Goal: Transaction & Acquisition: Purchase product/service

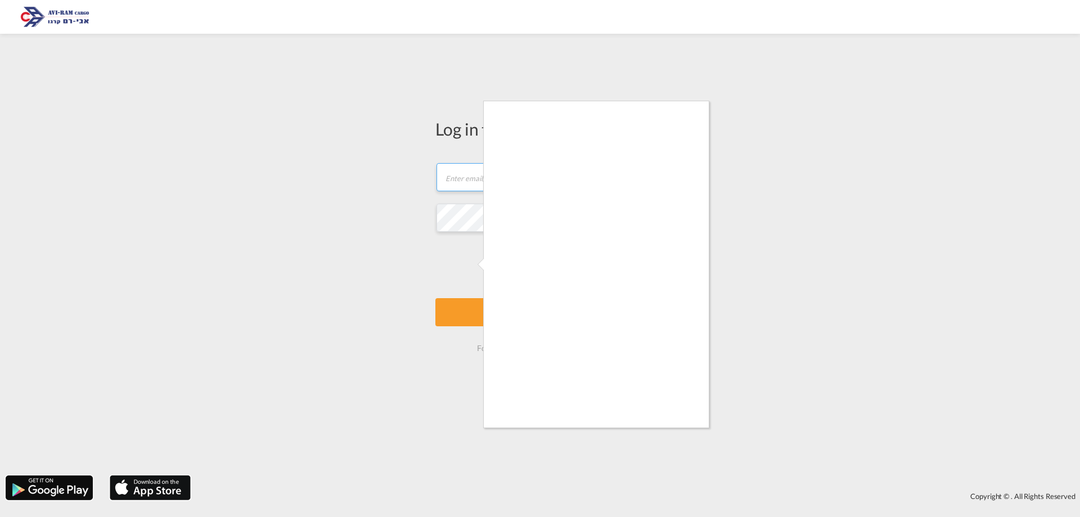
type input "[EMAIL_ADDRESS][DOMAIN_NAME]"
click at [479, 309] on div at bounding box center [540, 258] width 1080 height 517
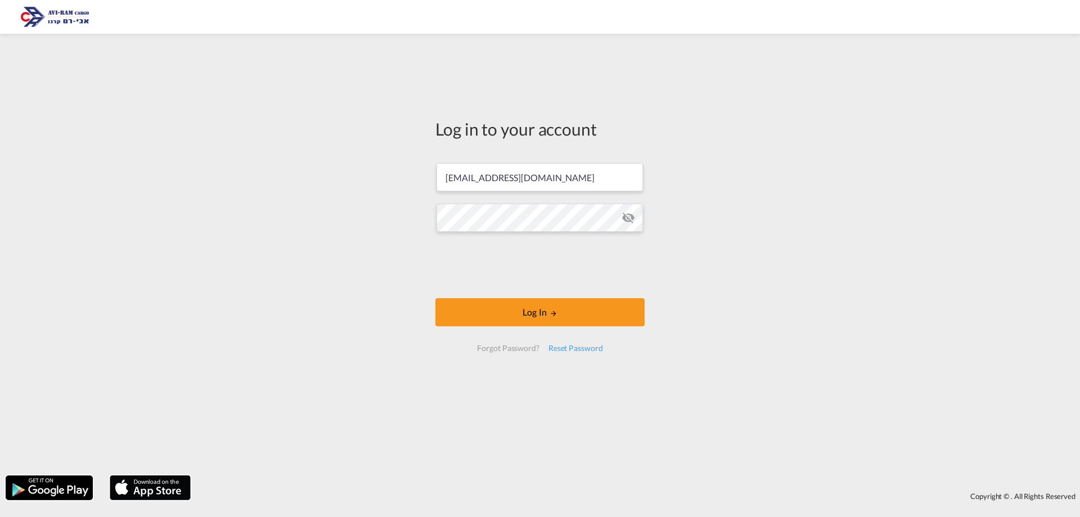
click at [479, 309] on button "Log In" at bounding box center [539, 312] width 209 height 28
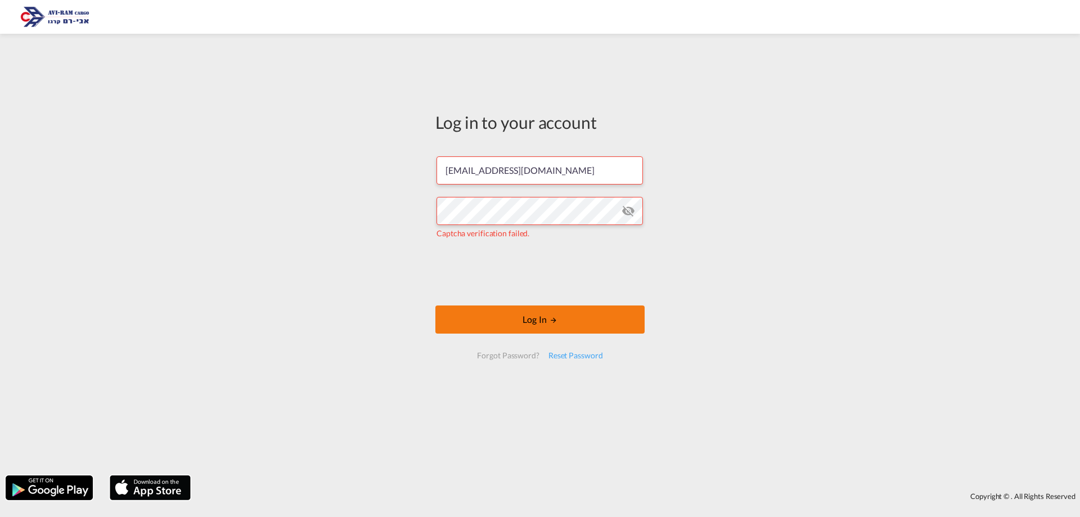
click at [488, 310] on button "Log In" at bounding box center [539, 319] width 209 height 28
click at [487, 321] on button "Log In" at bounding box center [539, 319] width 209 height 28
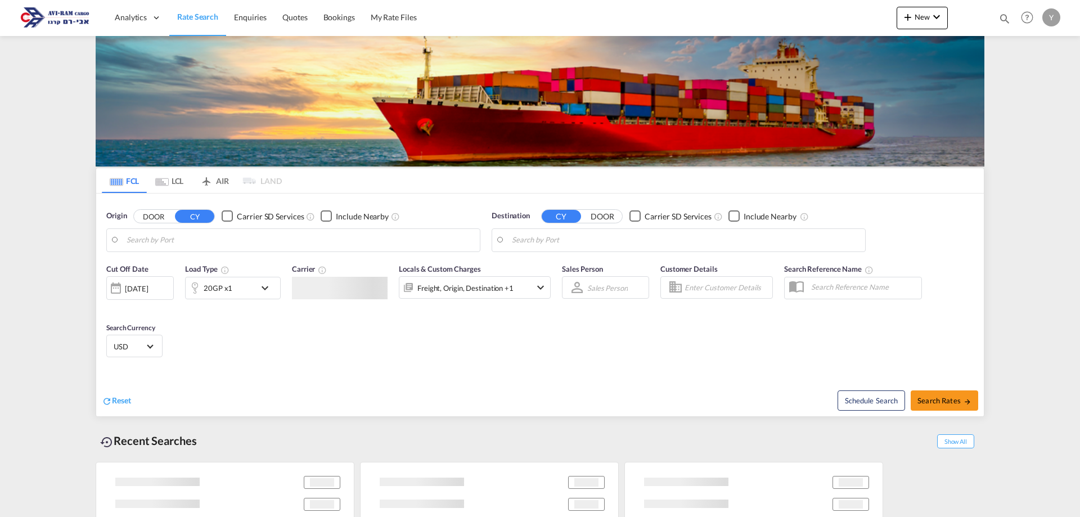
type input "Piraeus, GRPIR"
type input "Ashdod, ILASH"
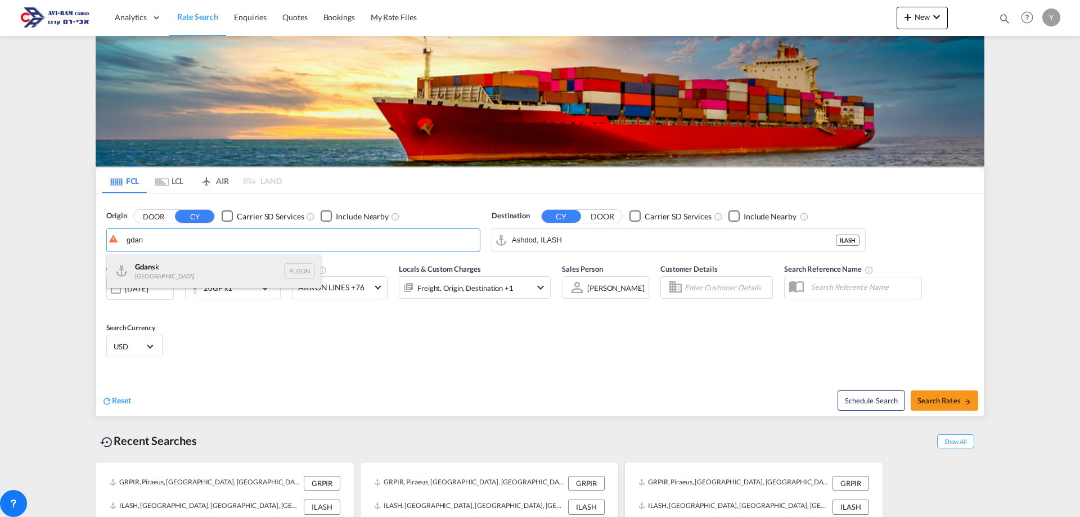
click at [166, 281] on div "Gdan sk [GEOGRAPHIC_DATA] PLGDN" at bounding box center [214, 271] width 214 height 34
type input "Gdansk, PLGDN"
click at [267, 284] on md-icon "icon-chevron-down" at bounding box center [267, 288] width 19 height 14
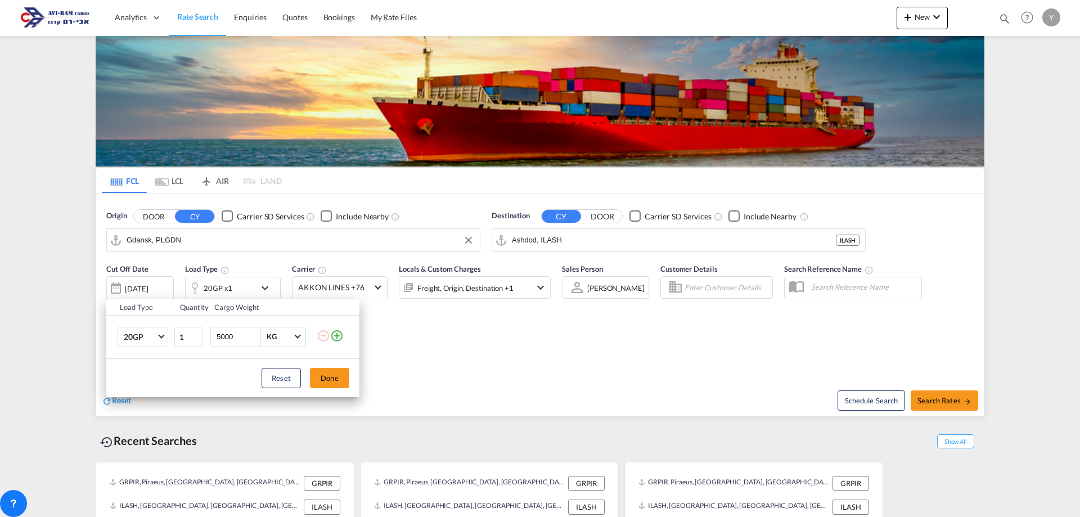
click at [170, 188] on div "Load Type Quantity Cargo Weight 20GP 20GP 40GP 40HC 45HC 20RE 40RE 40HR 20OT 40…" at bounding box center [540, 258] width 1080 height 517
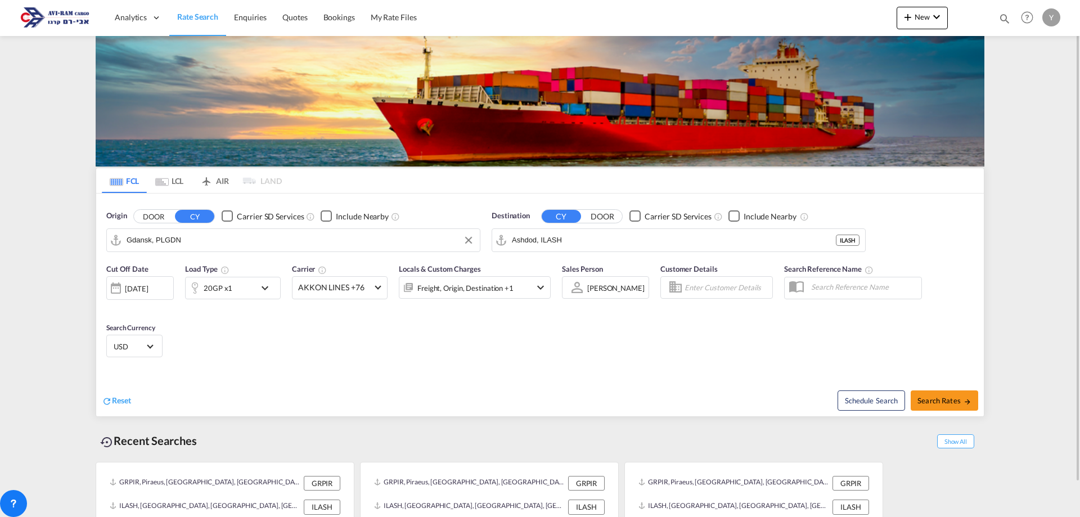
click at [174, 184] on md-tab-item "LCL" at bounding box center [169, 180] width 45 height 25
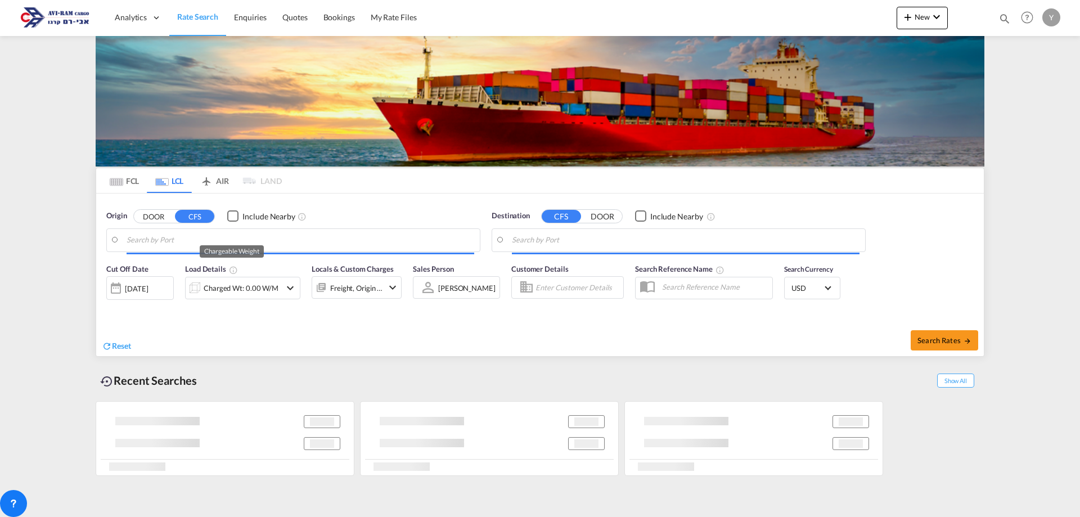
type input "Kobe, JPUKB"
type input "Ashdod, ILASH"
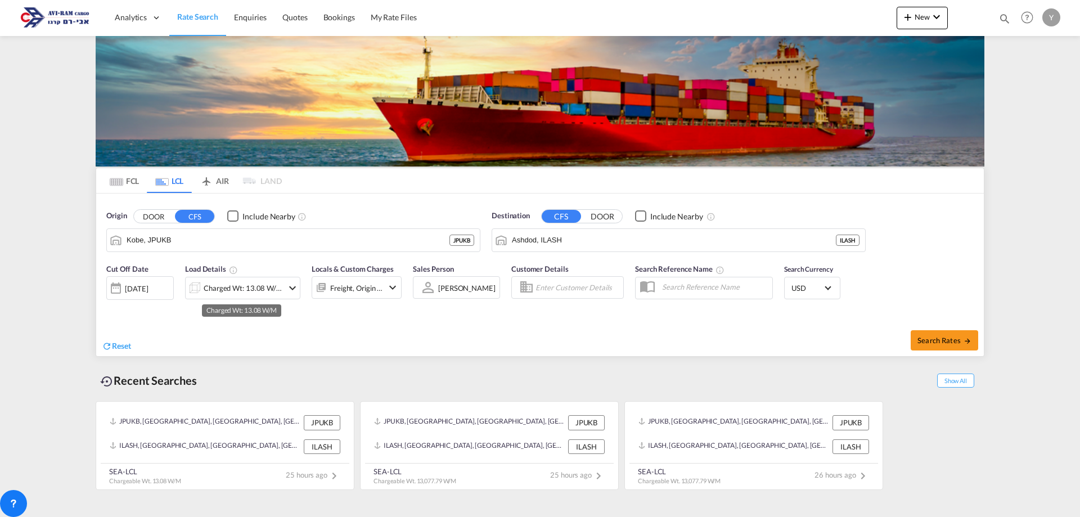
click at [267, 295] on div "Charged Wt: 13.08 W/M" at bounding box center [243, 288] width 79 height 16
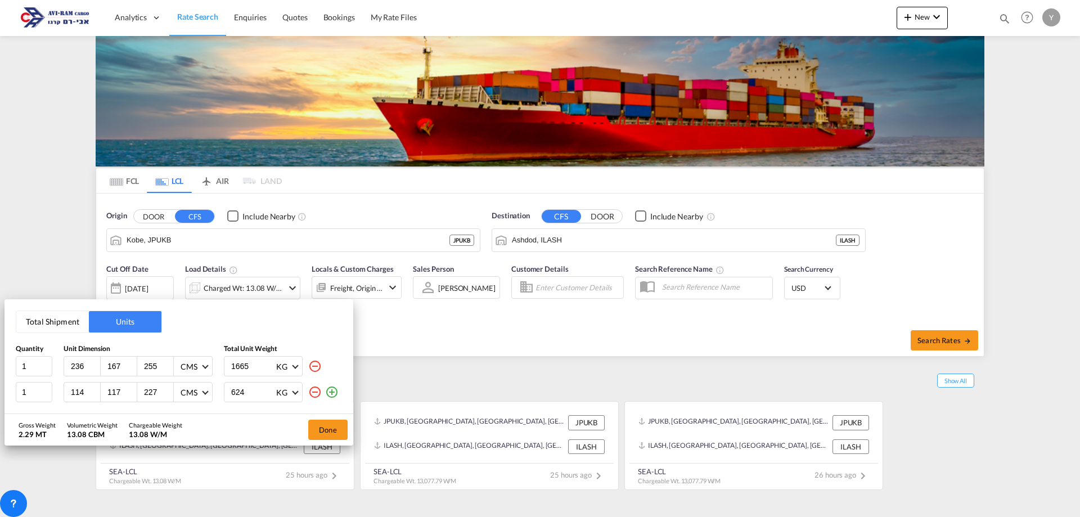
click at [312, 390] on md-icon "icon-minus-circle-outline" at bounding box center [315, 392] width 14 height 14
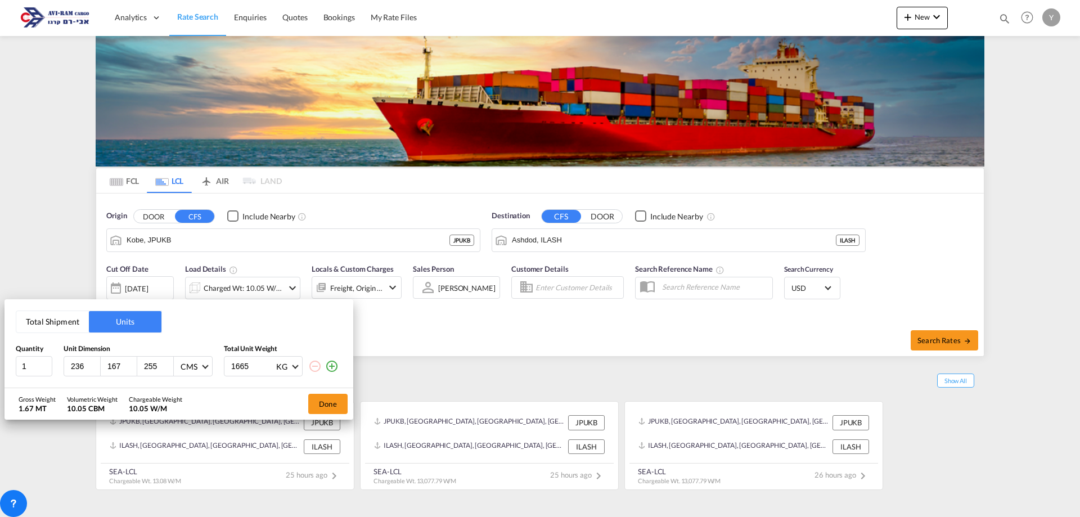
click at [312, 365] on md-icon "icon-minus-circle-outline" at bounding box center [315, 366] width 14 height 14
click at [69, 328] on button "Total Shipment" at bounding box center [52, 321] width 73 height 21
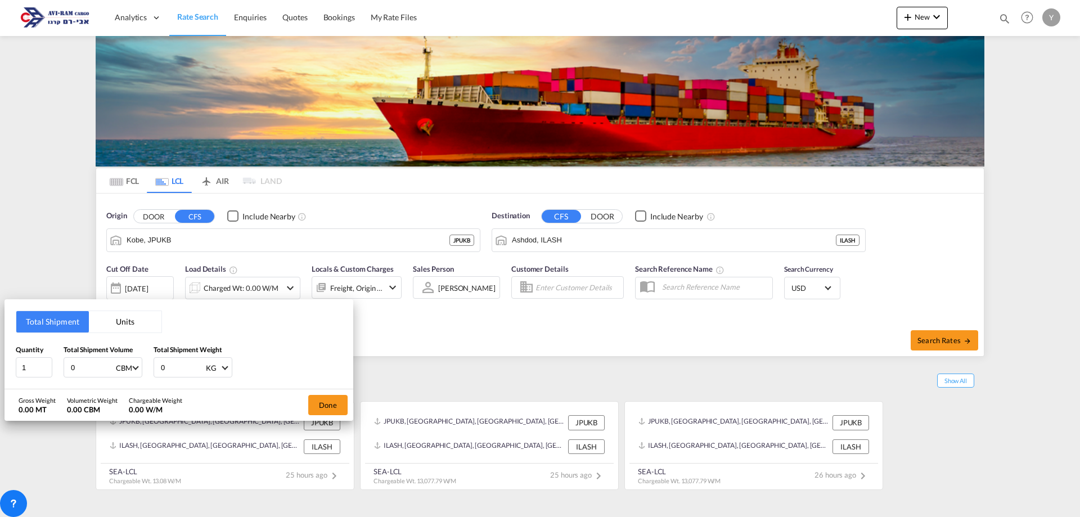
click at [82, 372] on input "0" at bounding box center [92, 367] width 45 height 19
type input "2.16"
click at [172, 374] on input "0" at bounding box center [182, 367] width 45 height 19
type input "0"
type input "1060"
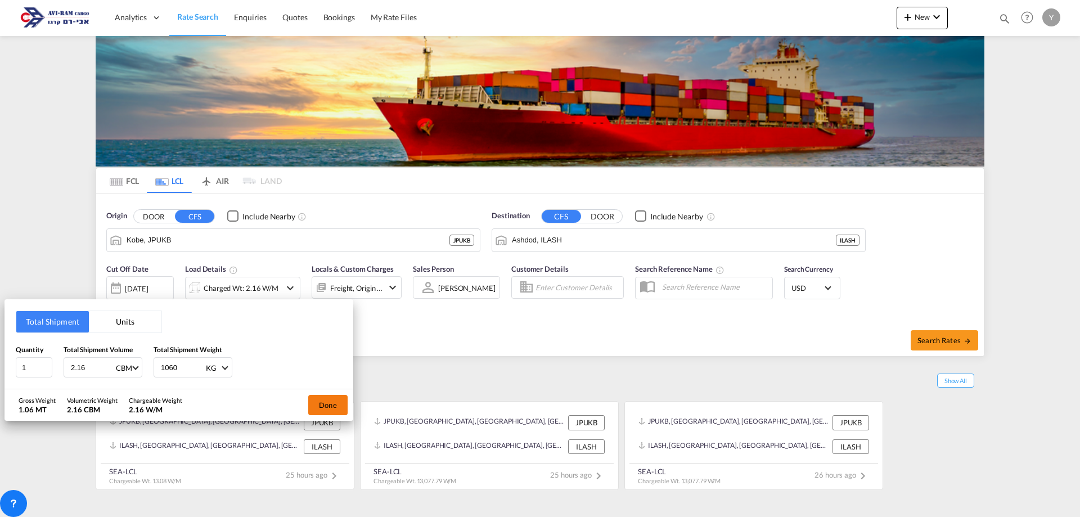
click at [330, 407] on button "Done" at bounding box center [327, 405] width 39 height 20
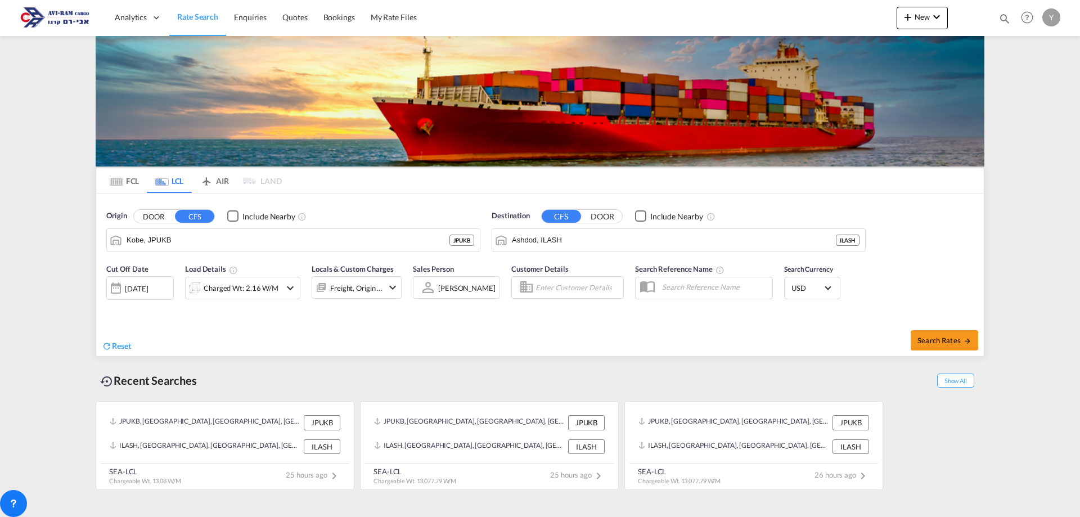
click at [133, 285] on div "[DATE]" at bounding box center [136, 289] width 23 height 10
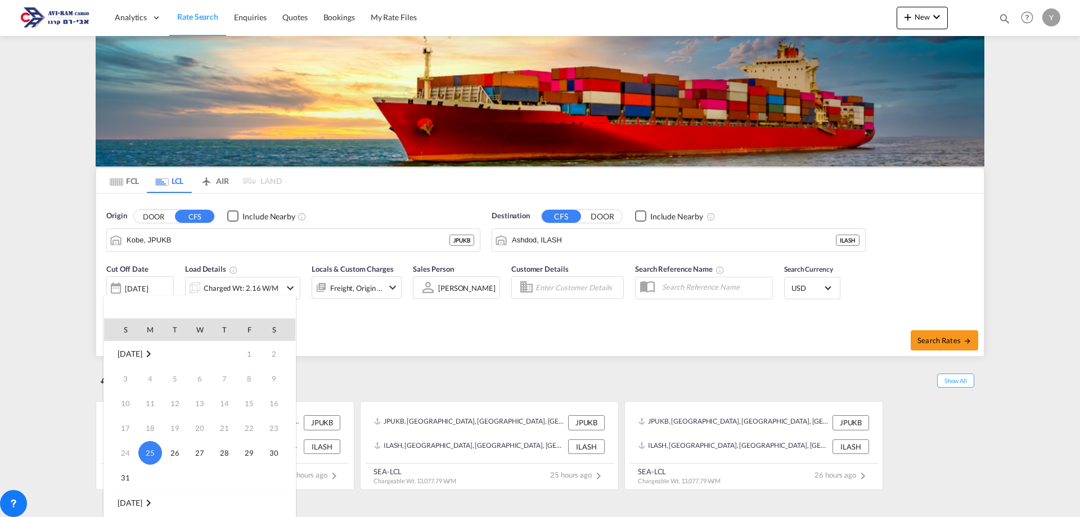
scroll to position [56, 0]
click at [154, 474] on span "1" at bounding box center [150, 471] width 23 height 23
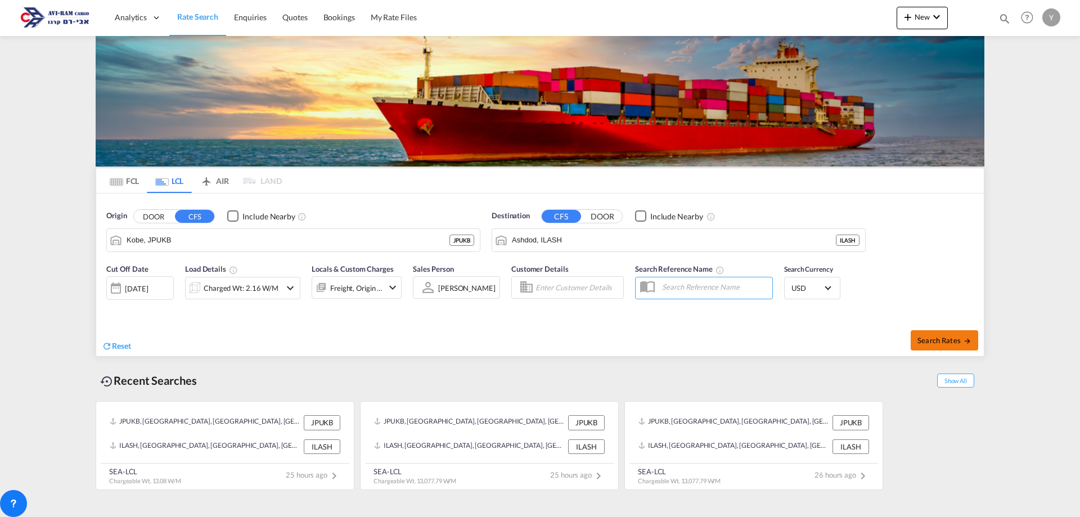
click at [952, 336] on span "Search Rates" at bounding box center [945, 340] width 54 height 9
type input "JPUKB to ILASH / [DATE]"
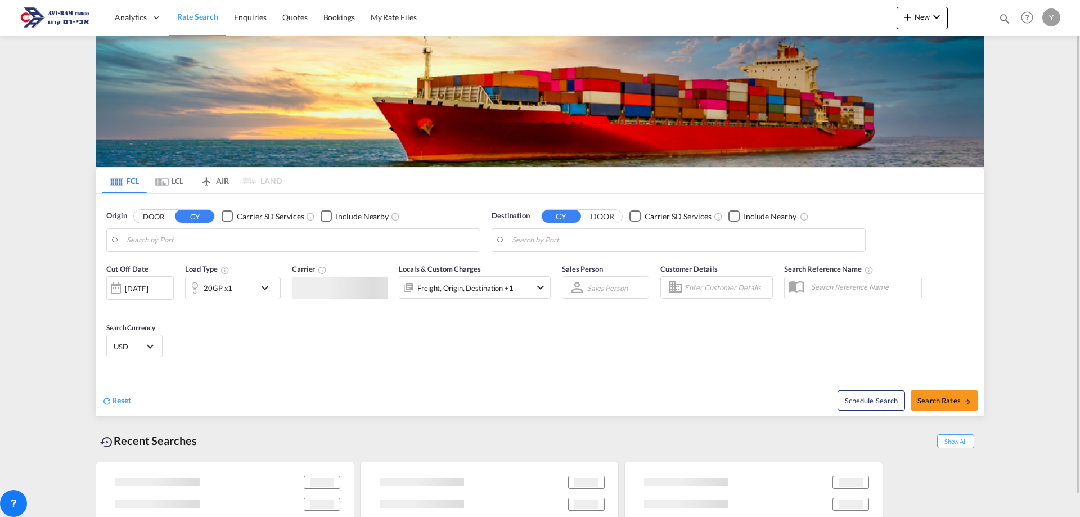
click at [148, 289] on div "[DATE]" at bounding box center [136, 289] width 23 height 10
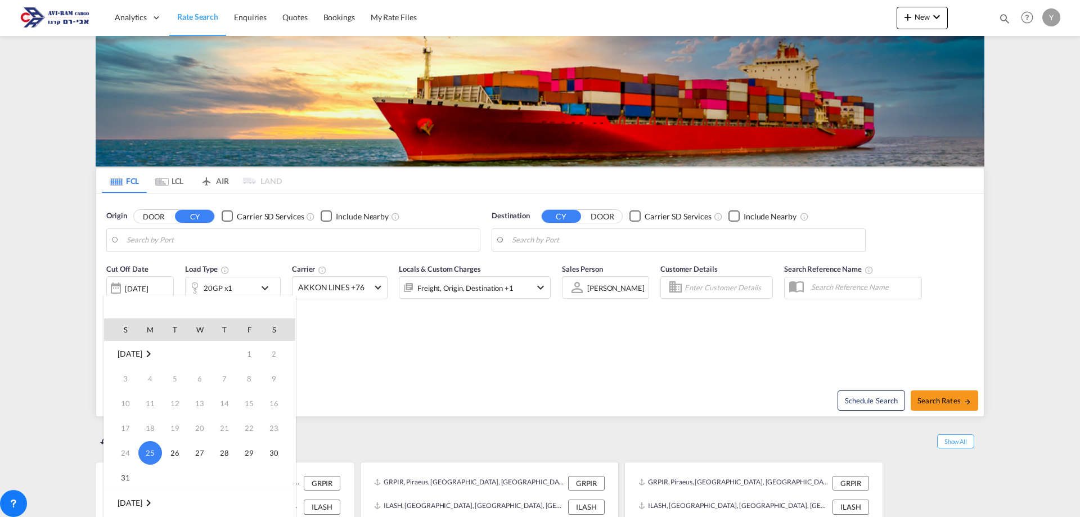
click at [437, 338] on div at bounding box center [540, 258] width 1080 height 517
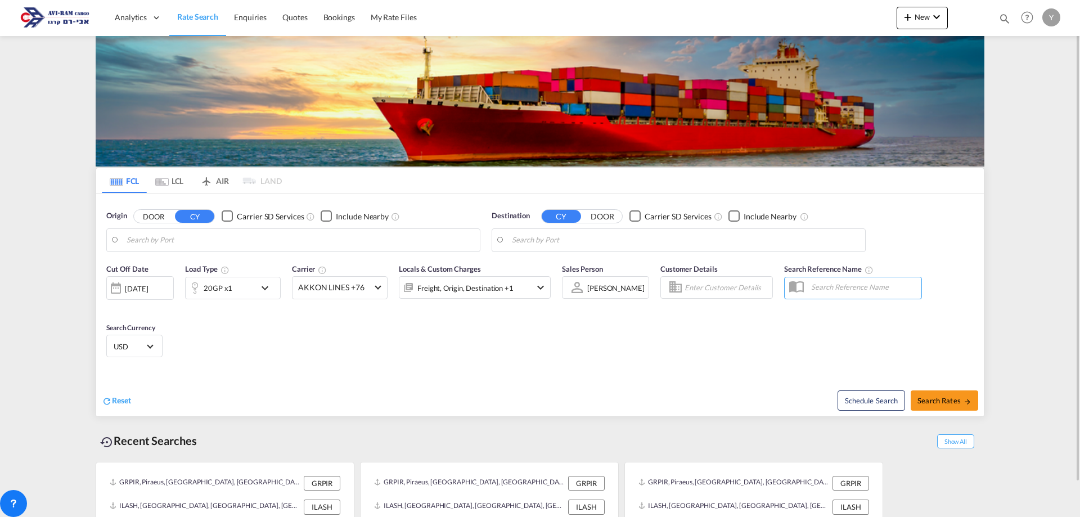
click at [322, 242] on body "Analytics Dashboard Rate Search Enquiries Quotes Bookings" at bounding box center [540, 258] width 1080 height 517
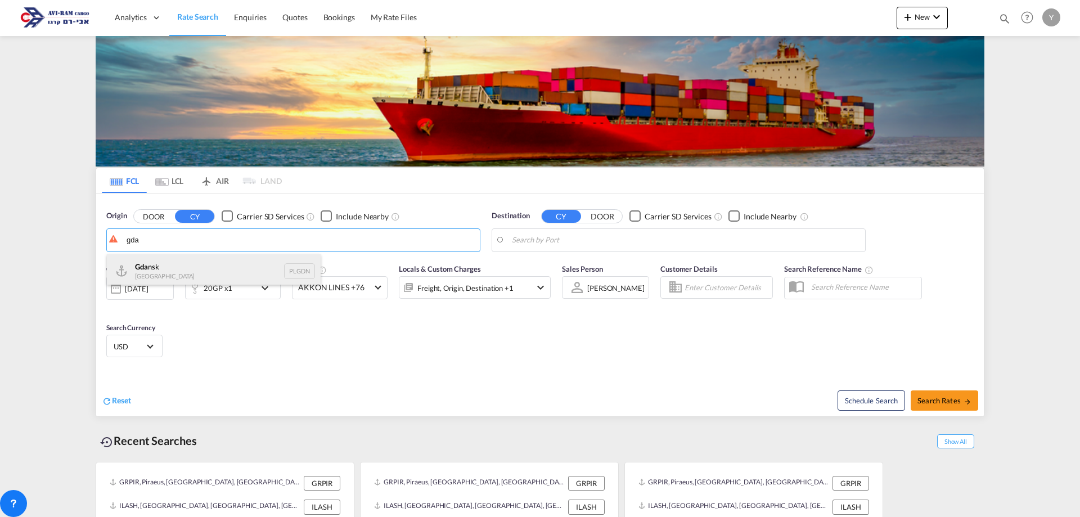
click at [203, 263] on div "Gda nsk [GEOGRAPHIC_DATA] PLGDN" at bounding box center [214, 271] width 214 height 34
type input "Gdansk, PLGDN"
click at [623, 240] on body "Analytics Dashboard Rate Search Enquiries Quotes Bookings" at bounding box center [540, 258] width 1080 height 517
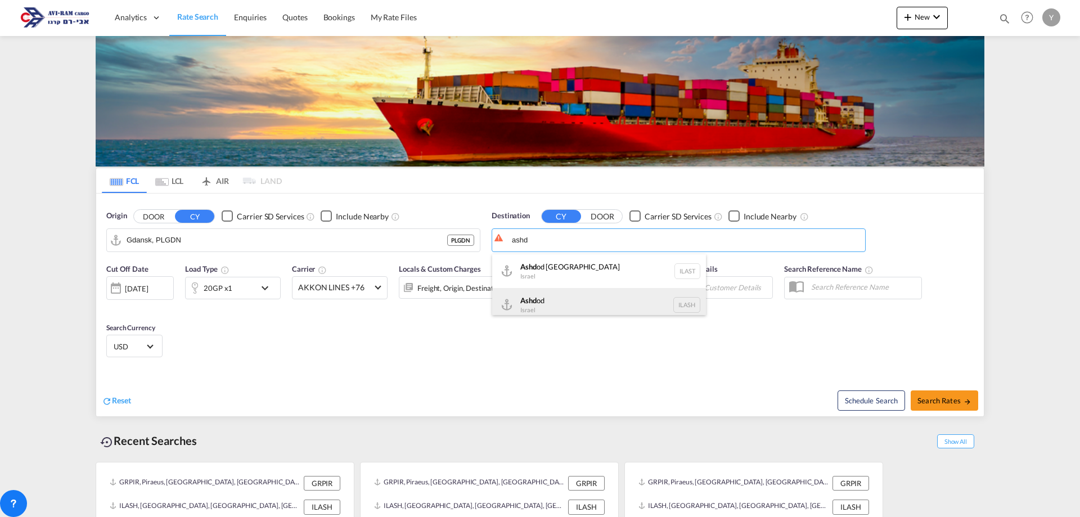
click at [548, 300] on div "Ashd od [GEOGRAPHIC_DATA] [GEOGRAPHIC_DATA]" at bounding box center [599, 305] width 214 height 34
type input "Ashdod, ILASH"
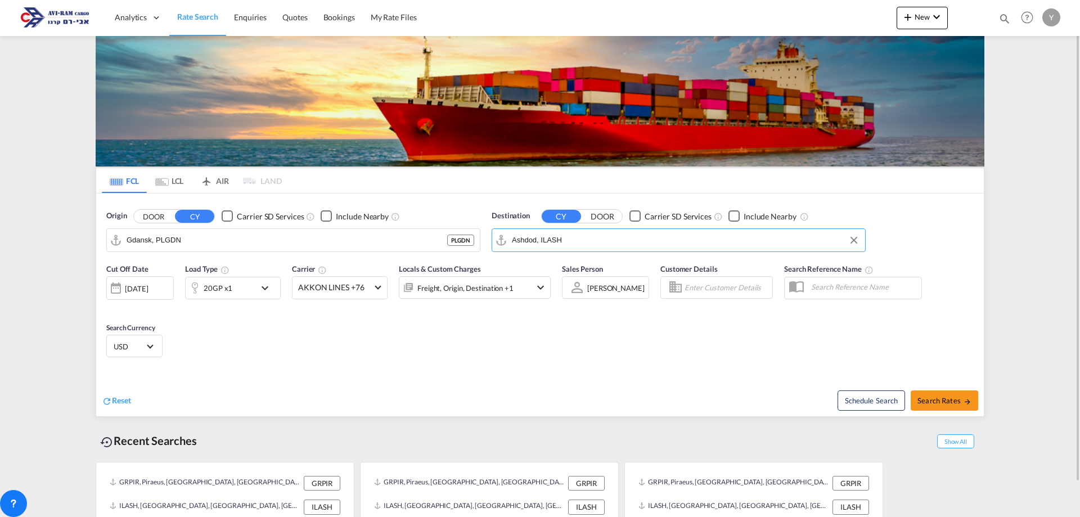
click at [160, 173] on md-tab-item "LCL" at bounding box center [169, 180] width 45 height 25
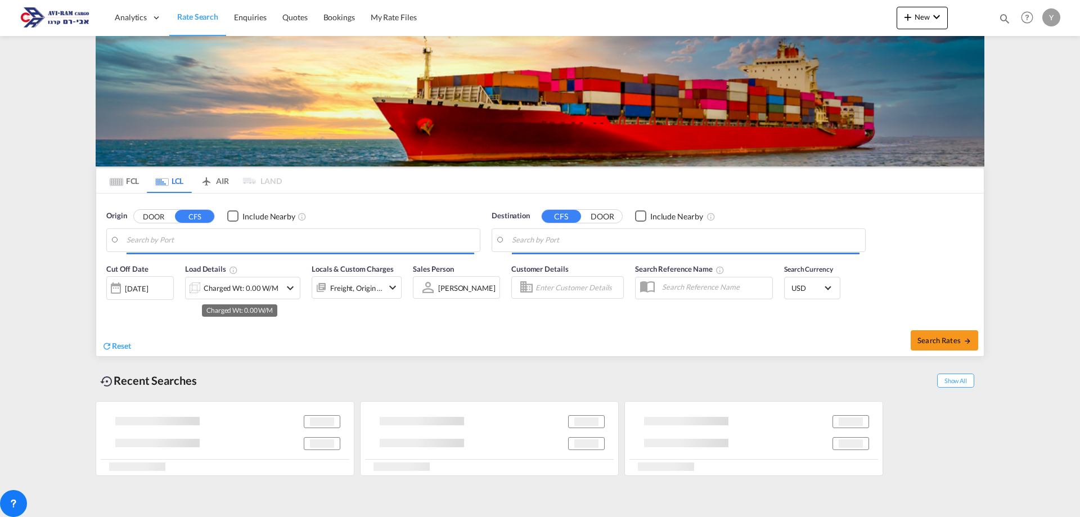
type input "Kobe, JPUKB"
type input "Ashdod, ILASH"
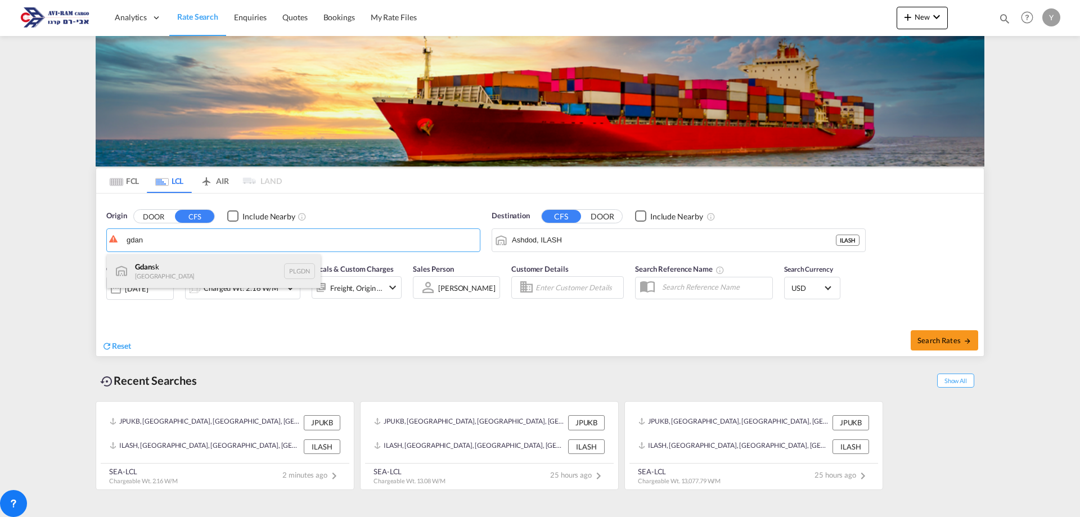
click at [172, 276] on div "Gdan sk [GEOGRAPHIC_DATA] PLGDN" at bounding box center [214, 271] width 214 height 34
type input "Gdansk, PLGDN"
click at [208, 296] on div "Charged Wt: 2.16 W/M" at bounding box center [241, 288] width 75 height 16
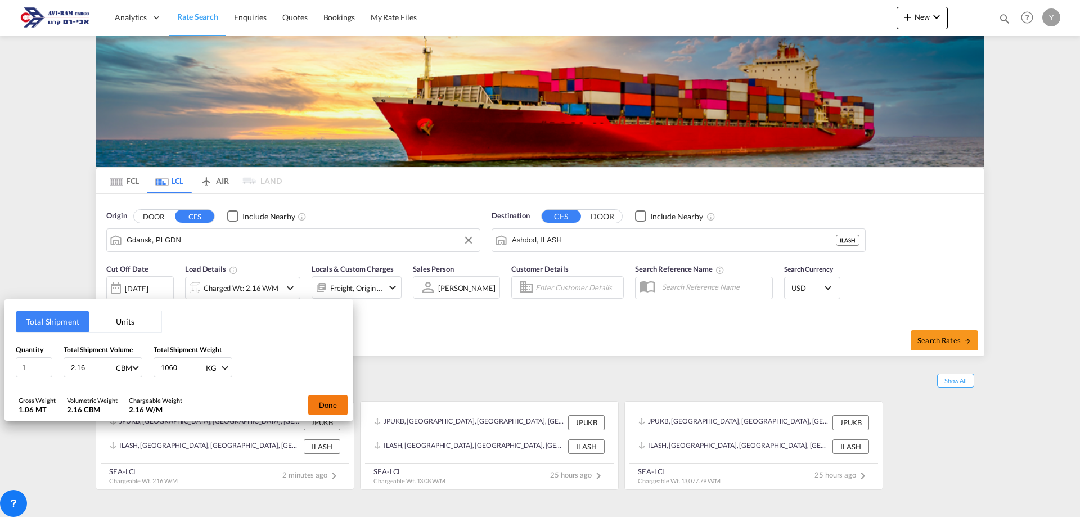
click at [320, 407] on button "Done" at bounding box center [327, 405] width 39 height 20
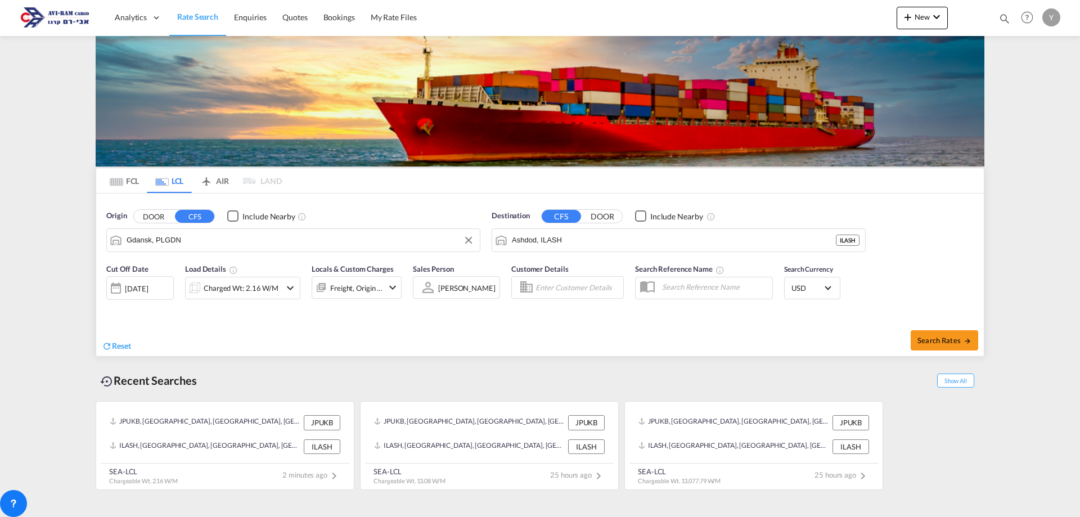
click at [943, 352] on div "Search Rates" at bounding box center [763, 340] width 441 height 32
click at [942, 344] on span "Search Rates" at bounding box center [945, 340] width 54 height 9
type input "PLGDN to ILASH / [DATE]"
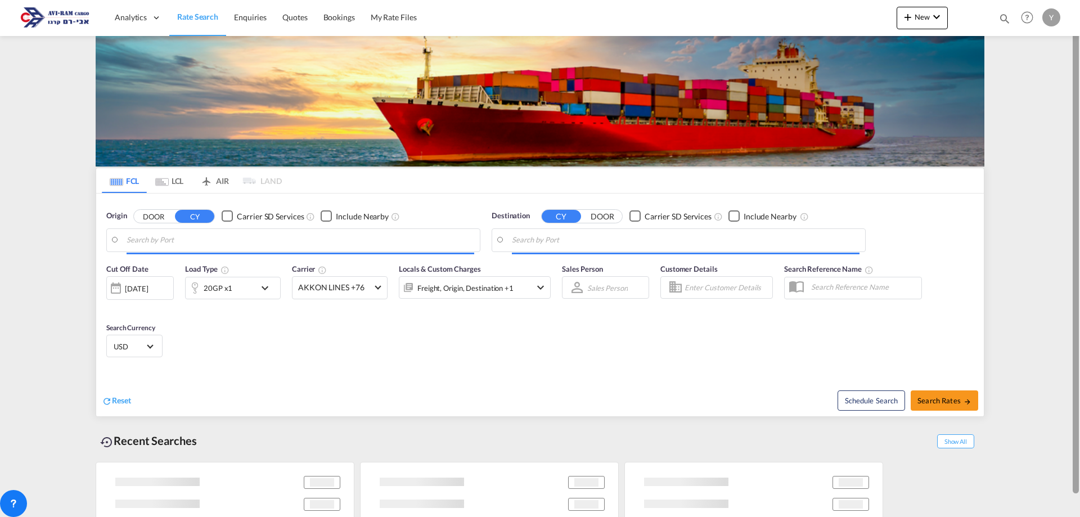
type input "Piraeus, GRPIR"
type input "Ashdod, ILASH"
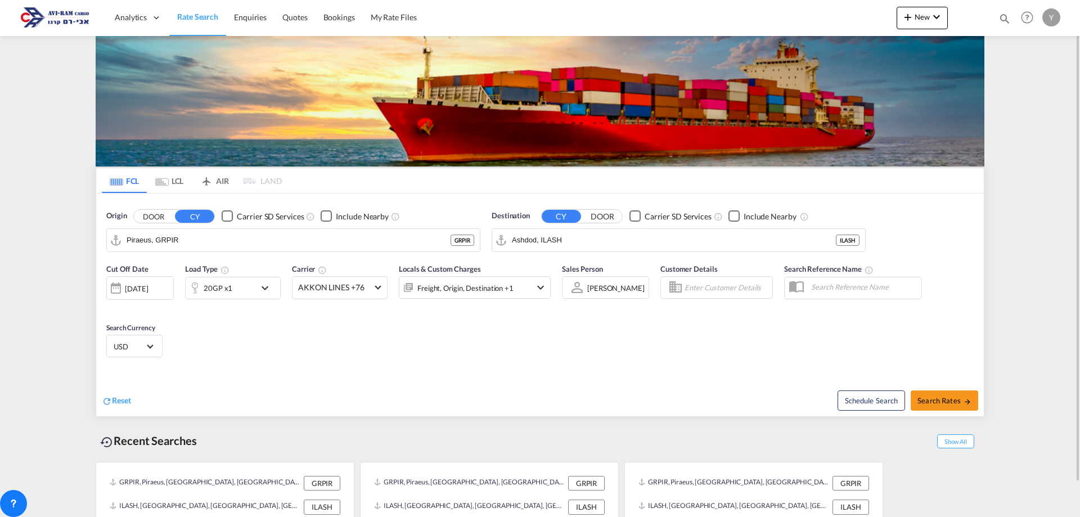
click at [169, 179] on md-tab-item "LCL" at bounding box center [169, 180] width 45 height 25
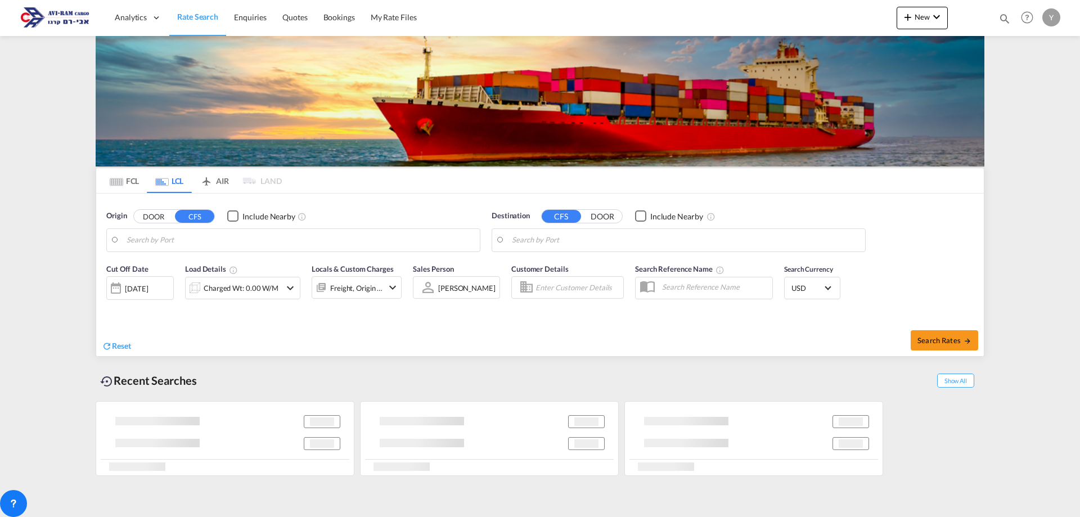
type input "Gdansk, PLGDN"
type input "Ashdod, ILASH"
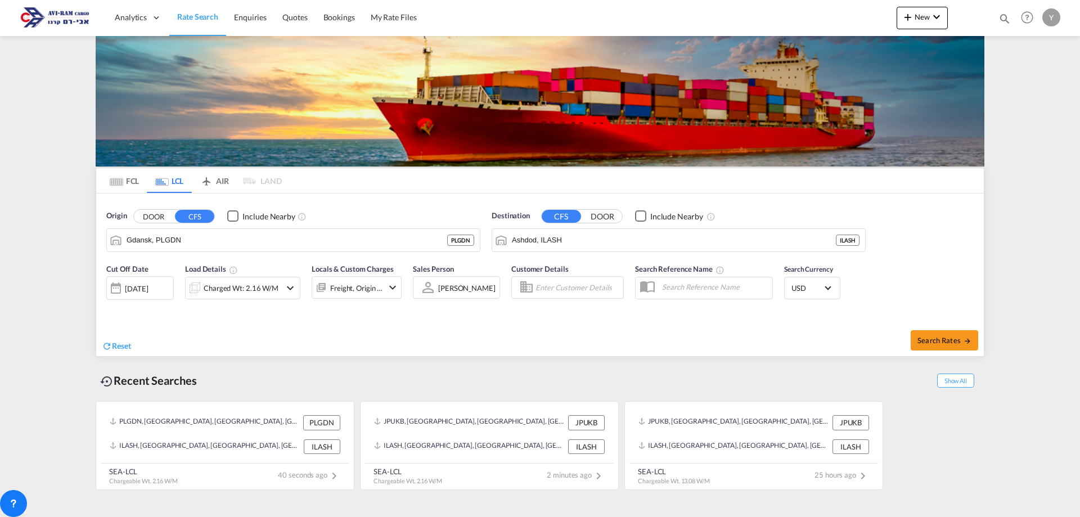
click at [277, 284] on div "Charged Wt: 2.16 W/M" at bounding box center [233, 288] width 95 height 23
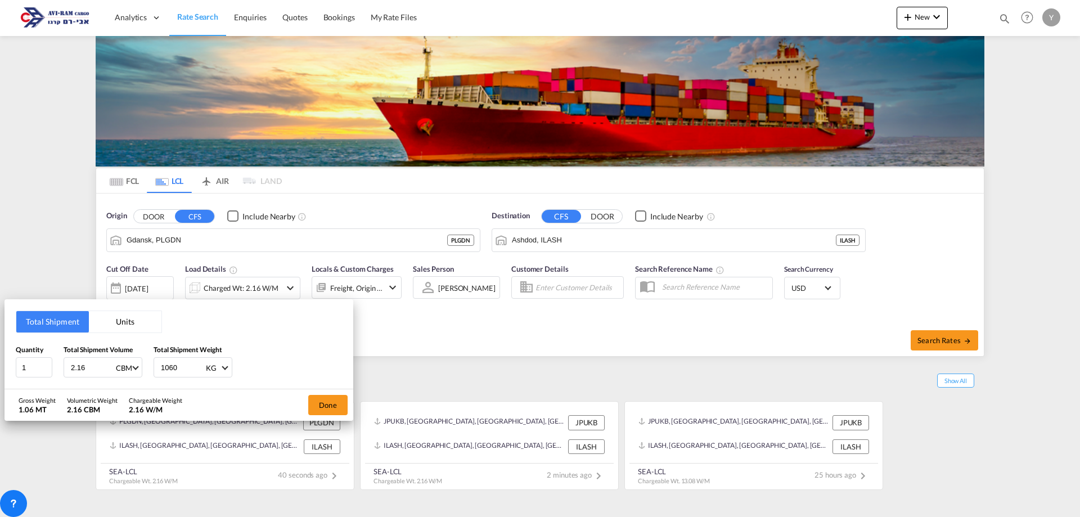
click at [142, 320] on button "Units" at bounding box center [125, 321] width 73 height 21
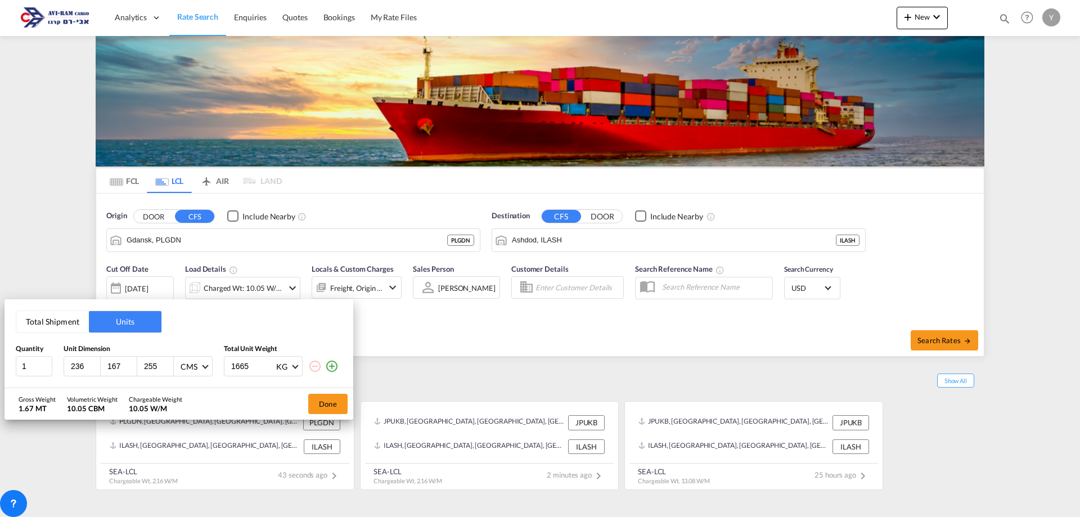
click at [310, 366] on md-icon "icon-minus-circle-outline" at bounding box center [315, 366] width 14 height 14
click at [319, 367] on md-icon "icon-minus-circle-outline" at bounding box center [315, 366] width 14 height 14
click at [315, 366] on md-icon "icon-minus-circle-outline" at bounding box center [315, 366] width 14 height 14
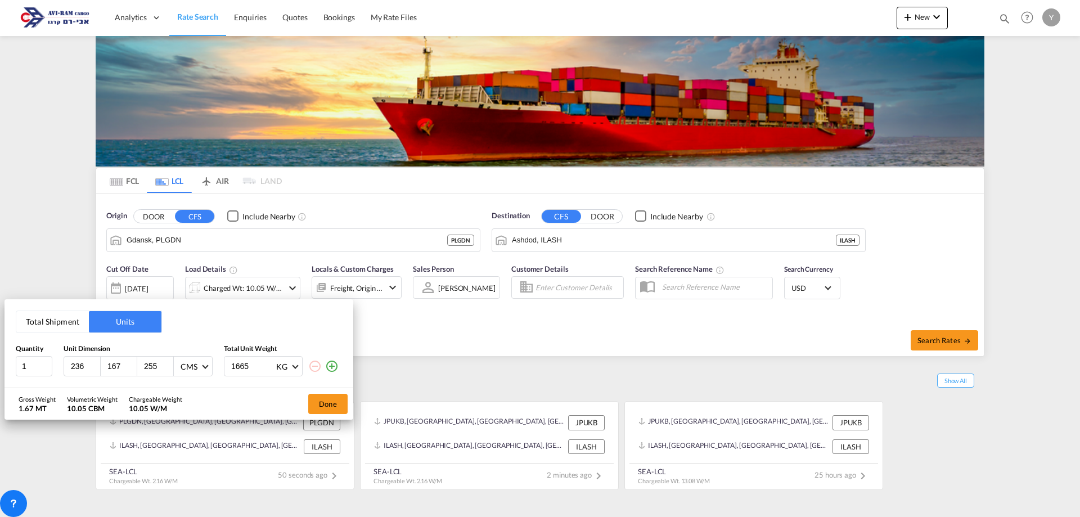
click at [90, 323] on button "Units" at bounding box center [125, 321] width 73 height 21
click at [72, 320] on button "Total Shipment" at bounding box center [52, 321] width 73 height 21
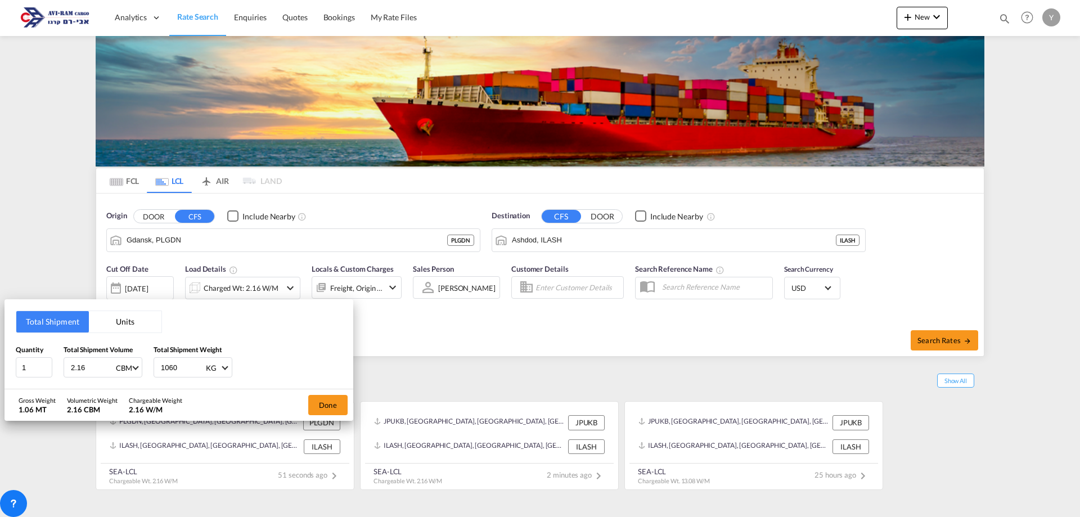
click at [114, 329] on button "Units" at bounding box center [125, 321] width 73 height 21
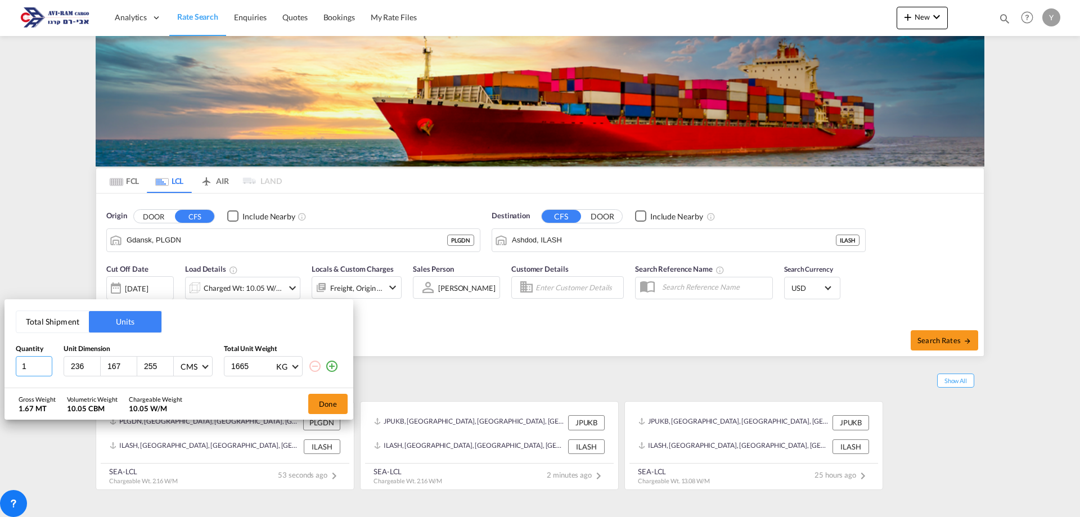
drag, startPoint x: 36, startPoint y: 372, endPoint x: -1, endPoint y: 368, distance: 36.8
click at [0, 368] on html "Analytics Dashboard Rate Search Enquiries Quotes Bookings" at bounding box center [540, 258] width 1080 height 517
drag, startPoint x: 79, startPoint y: 367, endPoint x: 54, endPoint y: 367, distance: 24.8
click at [54, 367] on div "236 167 255 CMS CMS Inches 1665 KG KG LB" at bounding box center [179, 366] width 326 height 20
drag, startPoint x: 120, startPoint y: 361, endPoint x: 132, endPoint y: 371, distance: 15.2
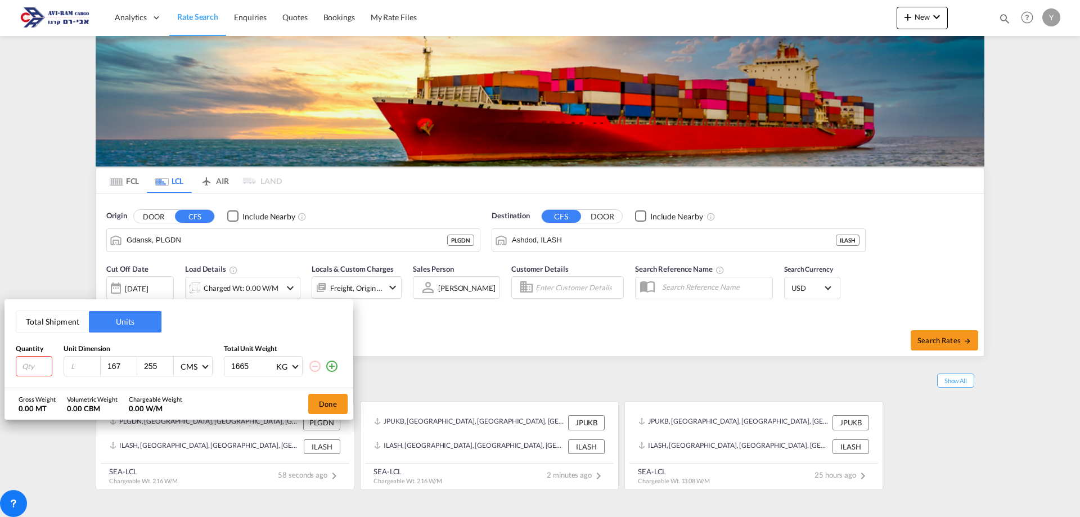
click at [97, 362] on div "167 255 CMS CMS Inches" at bounding box center [138, 366] width 149 height 20
click at [174, 367] on md-select "CMS CMS Inches" at bounding box center [192, 366] width 36 height 19
click at [160, 364] on md-backdrop at bounding box center [540, 258] width 1080 height 517
drag, startPoint x: 158, startPoint y: 363, endPoint x: 186, endPoint y: 374, distance: 30.1
click at [120, 366] on div "255 CMS" at bounding box center [138, 366] width 149 height 20
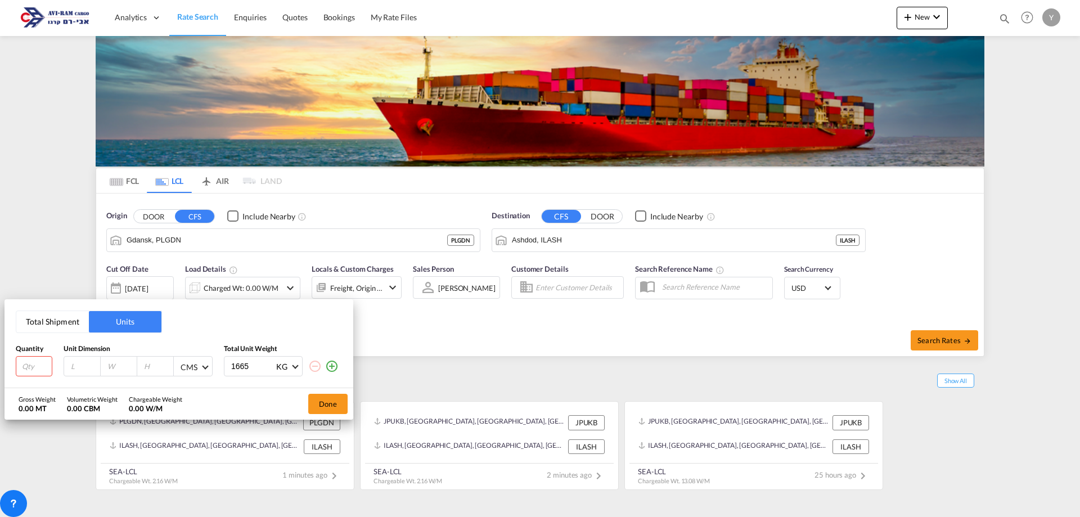
click at [196, 366] on div "CMS" at bounding box center [189, 367] width 17 height 10
click at [288, 376] on md-backdrop at bounding box center [540, 258] width 1080 height 517
drag, startPoint x: 221, startPoint y: 368, endPoint x: 182, endPoint y: 365, distance: 38.4
click at [182, 365] on div "CMS 1665 KG KG LB" at bounding box center [179, 366] width 326 height 20
click at [320, 406] on button "Done" at bounding box center [327, 404] width 39 height 20
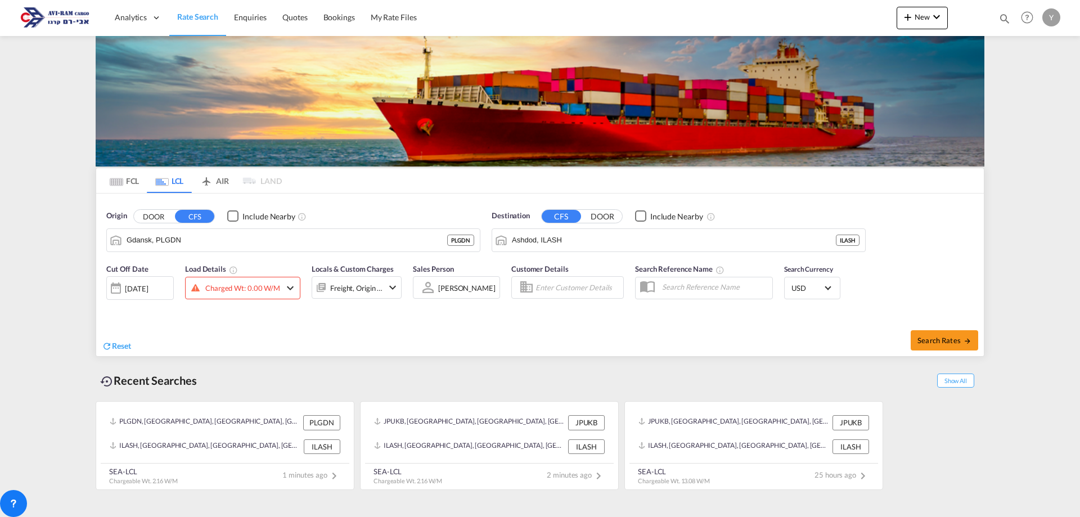
click at [233, 336] on div "Reset" at bounding box center [322, 337] width 441 height 31
click at [265, 299] on div "Charged Wt: 0.00 W/M" at bounding box center [242, 288] width 115 height 23
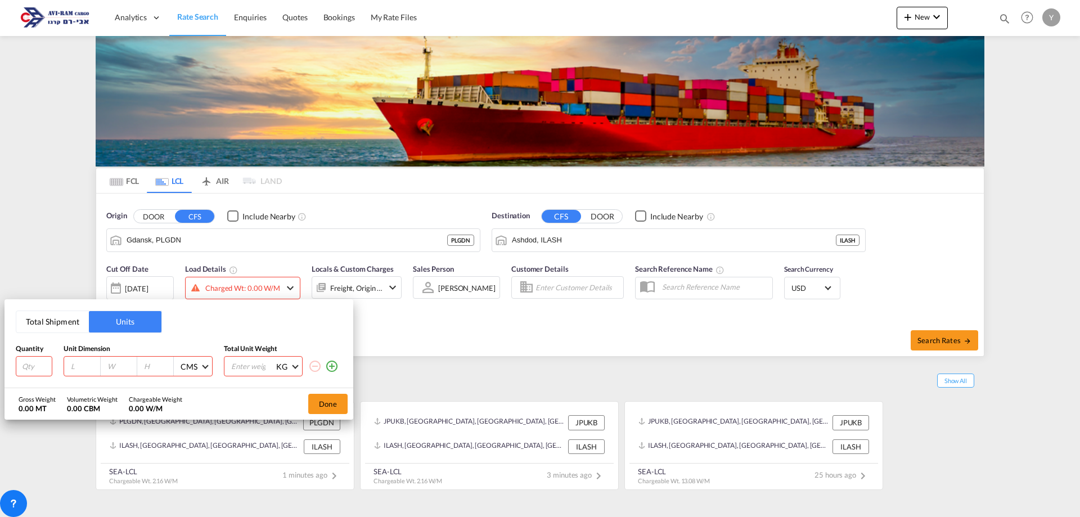
click at [73, 319] on button "Total Shipment" at bounding box center [52, 321] width 73 height 21
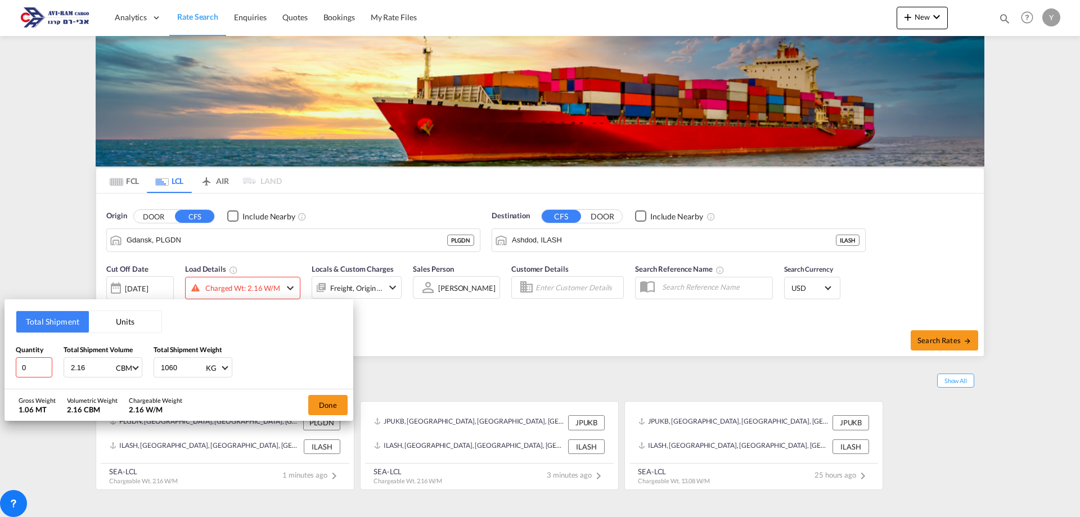
click at [122, 325] on button "Units" at bounding box center [125, 321] width 73 height 21
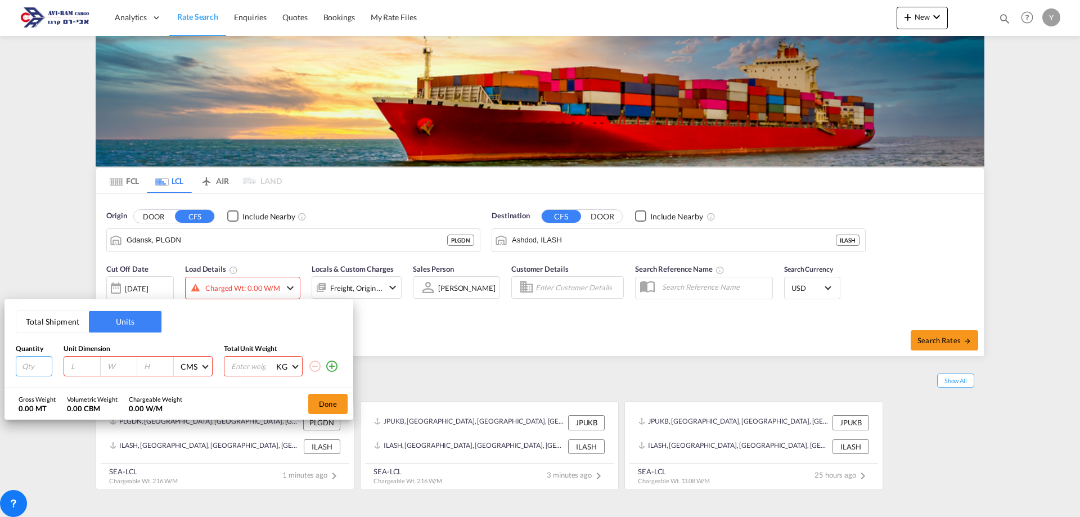
click at [41, 363] on input "number" at bounding box center [34, 366] width 37 height 20
type input "1"
click at [86, 369] on input "number" at bounding box center [85, 366] width 30 height 10
type input "1.2"
click at [127, 359] on div at bounding box center [119, 366] width 37 height 19
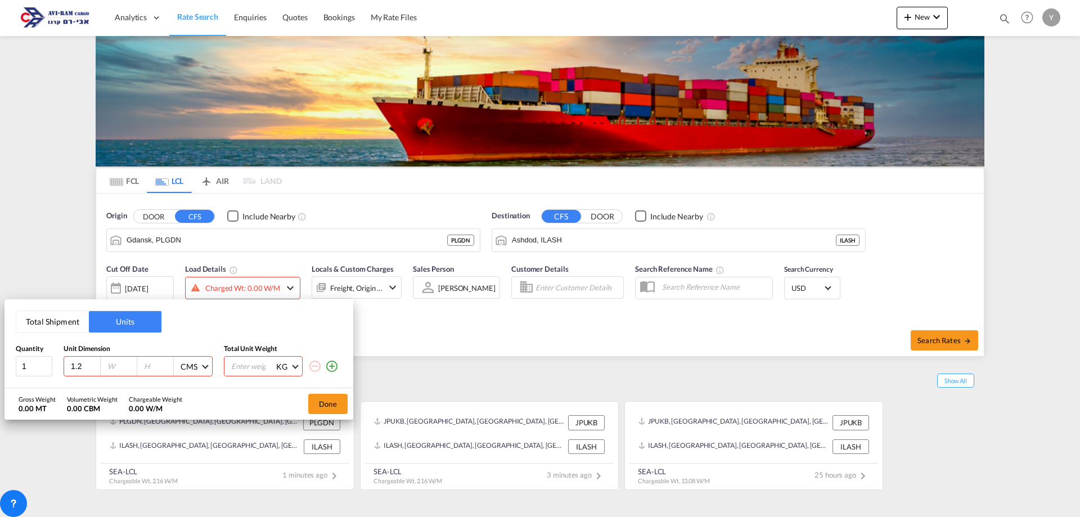
click at [126, 363] on input "number" at bounding box center [121, 366] width 30 height 10
type input "1.0"
click at [156, 365] on input "number" at bounding box center [158, 366] width 30 height 10
type input "1.8"
click at [237, 376] on input "number" at bounding box center [252, 366] width 45 height 19
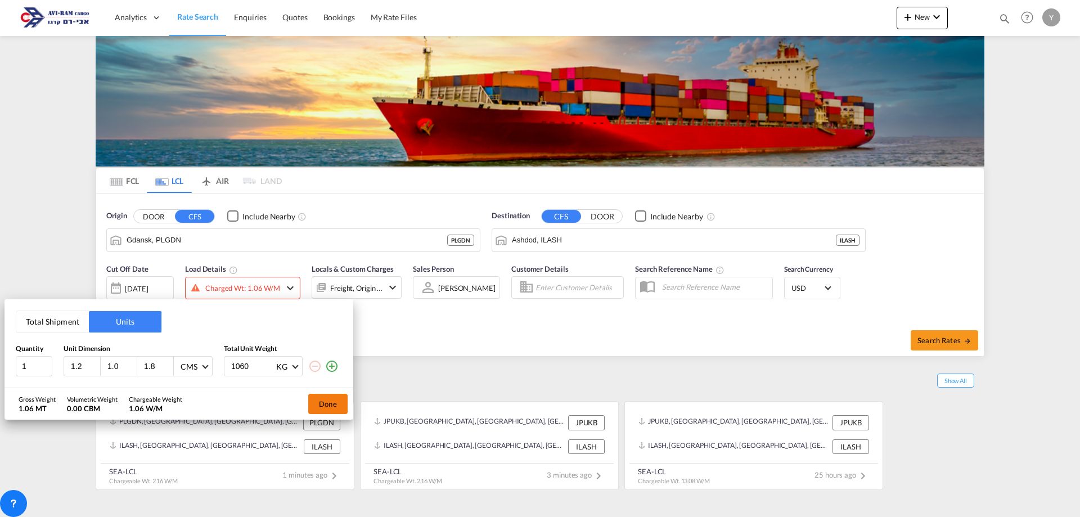
type input "1060"
click at [320, 405] on button "Done" at bounding box center [327, 404] width 39 height 20
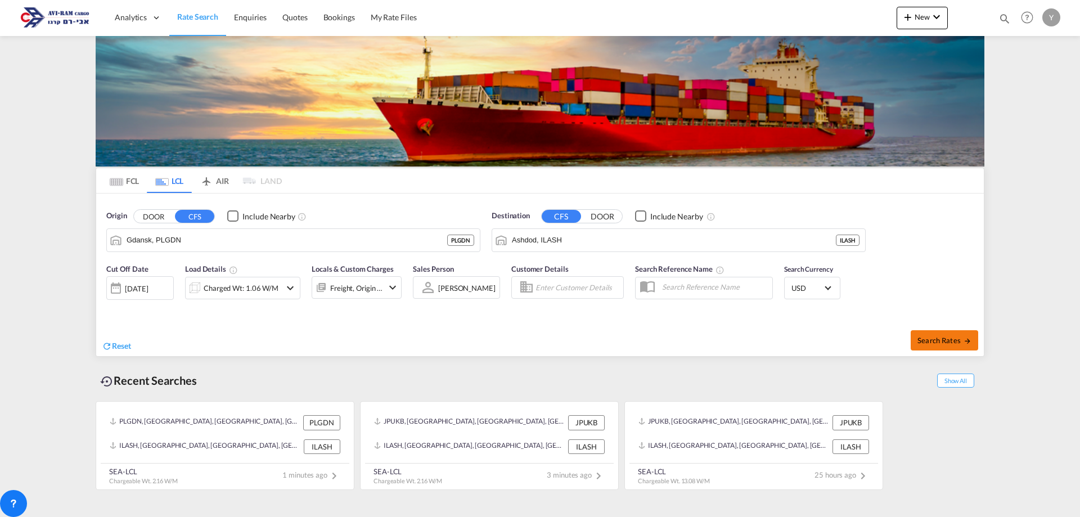
click at [915, 345] on button "Search Rates" at bounding box center [945, 340] width 68 height 20
type input "PLGDN to ILASH / [DATE]"
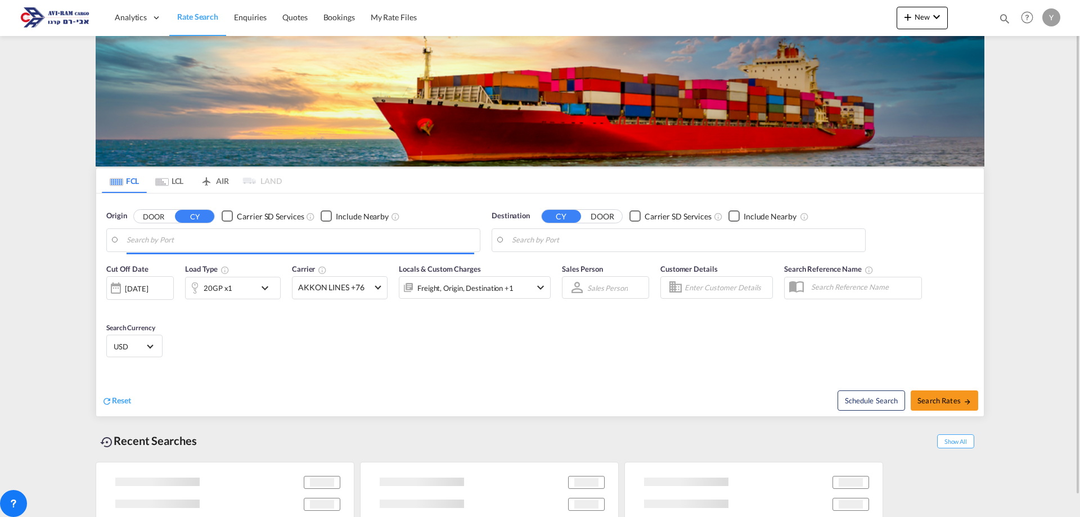
click at [331, 332] on div "Cut Off Date [DATE] [DATE] Load Type 20GP x1 Carrier AKKON LINES +76 Online Rat…" at bounding box center [540, 313] width 888 height 110
type input "Piraeus, GRPIR"
type input "Ashdod, ILASH"
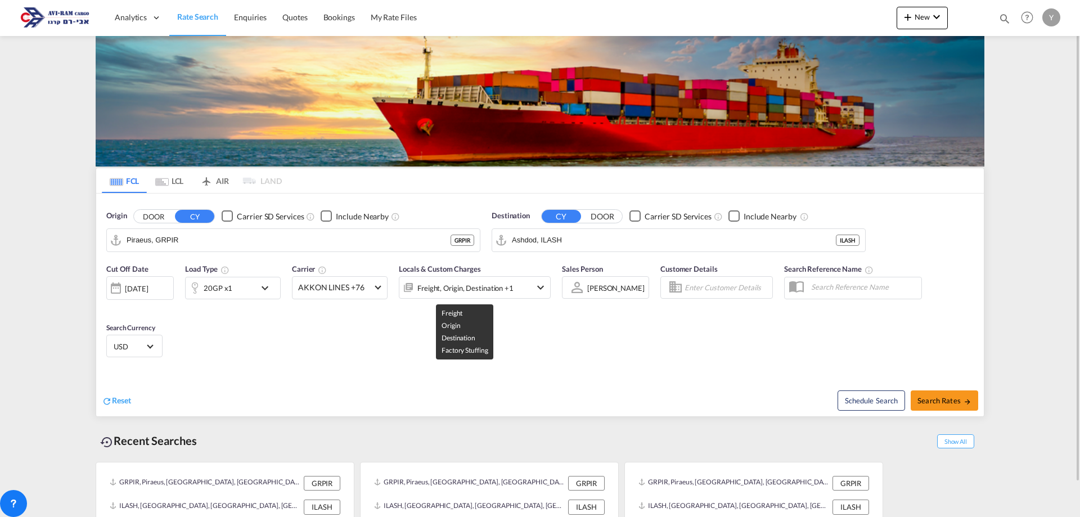
click at [467, 291] on div "Freight, Origin, Destination +1" at bounding box center [465, 288] width 96 height 16
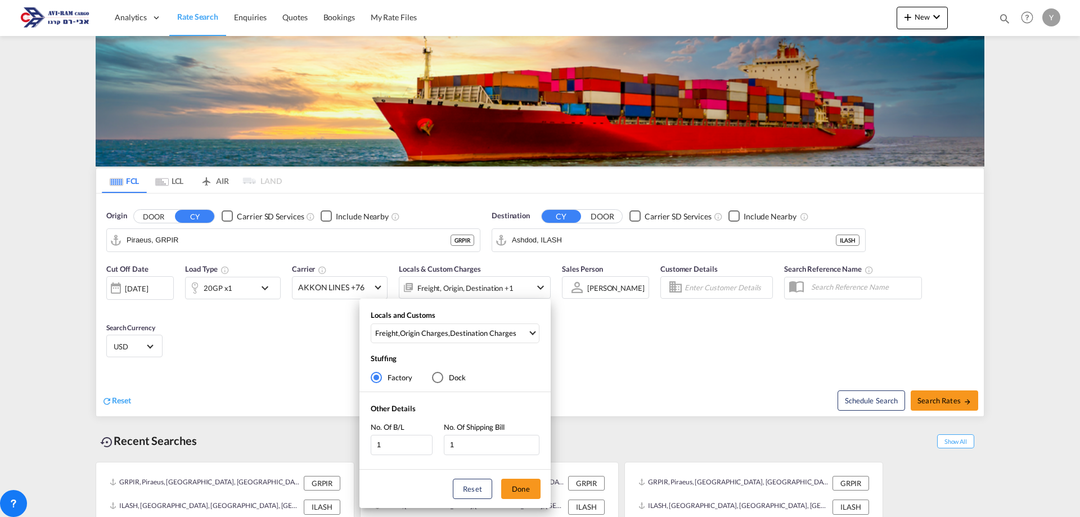
click at [596, 337] on div "Locals and Customs Freight , Origin Charges , Destination Charges Clear All Sel…" at bounding box center [540, 258] width 1080 height 517
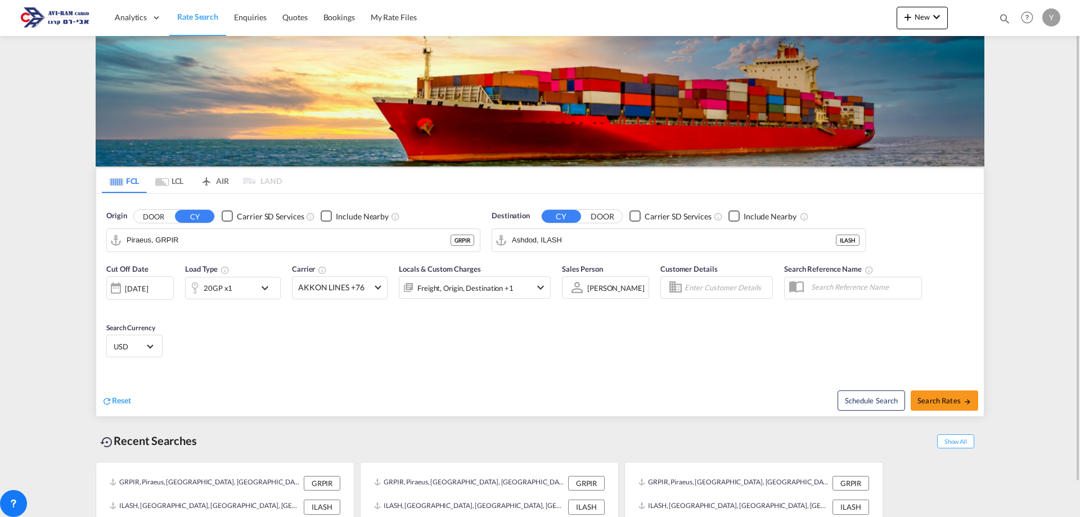
click at [165, 177] on md-tab-item "LCL" at bounding box center [169, 180] width 45 height 25
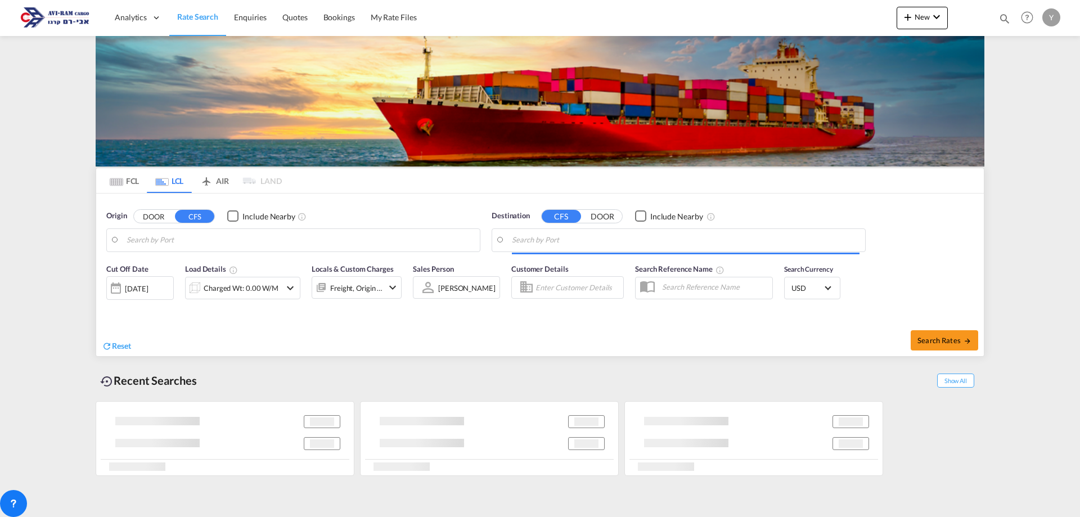
type input "Gdansk, PLGDN"
type input "Ashdod, ILASH"
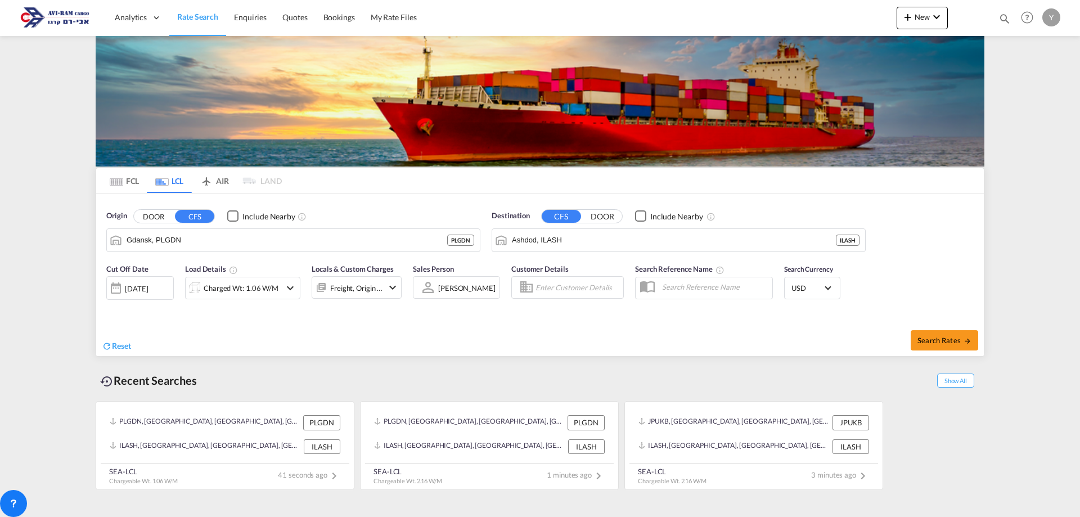
click at [278, 288] on div "Charged Wt: 1.06 W/M" at bounding box center [233, 288] width 95 height 23
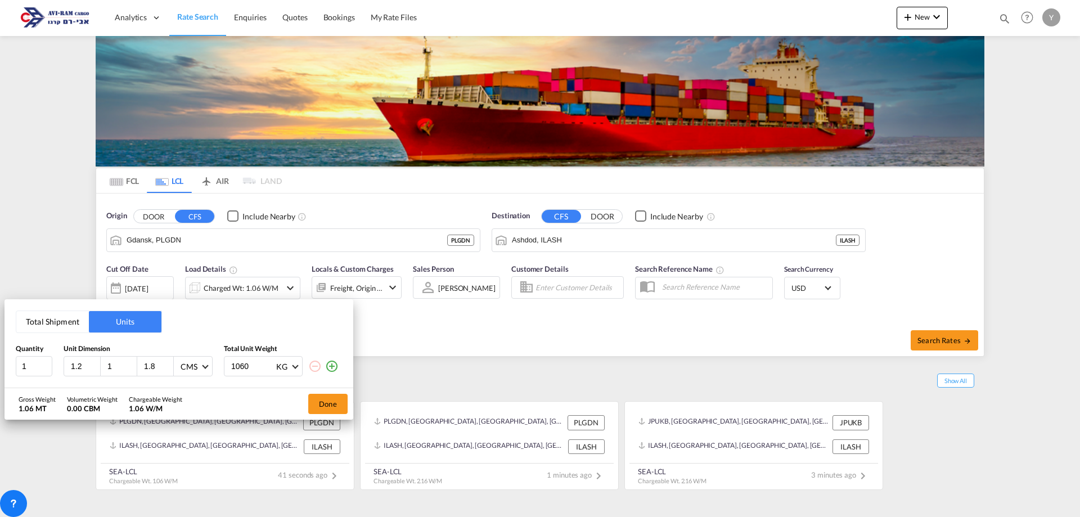
click at [55, 316] on button "Total Shipment" at bounding box center [52, 321] width 73 height 21
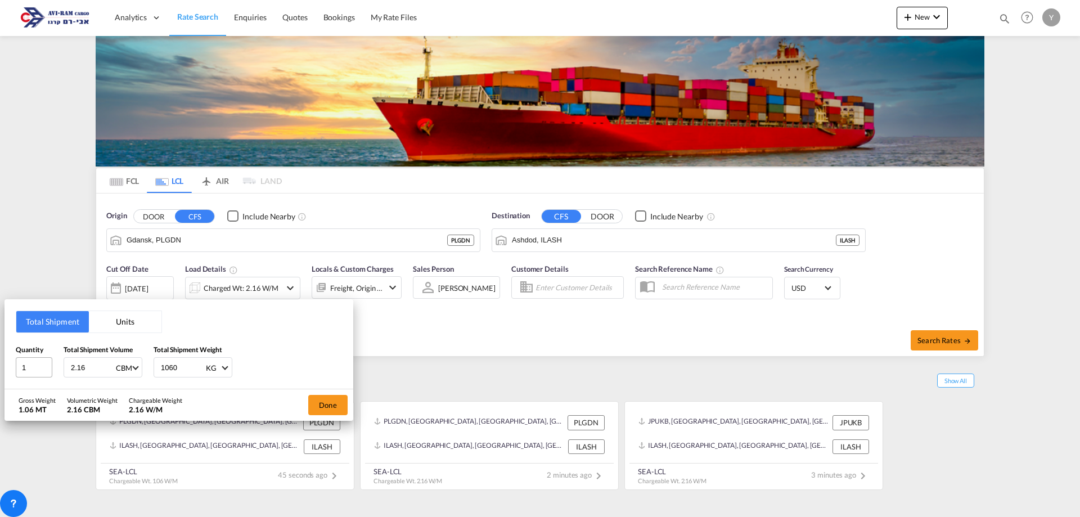
drag, startPoint x: 91, startPoint y: 368, endPoint x: 51, endPoint y: 371, distance: 40.0
click at [51, 371] on div "Quantity 1 Total Shipment Volume 2.16 CBM CBM CFT Total Shipment Weight 1060 KG…" at bounding box center [179, 361] width 326 height 34
click at [127, 327] on button "Units" at bounding box center [125, 321] width 73 height 21
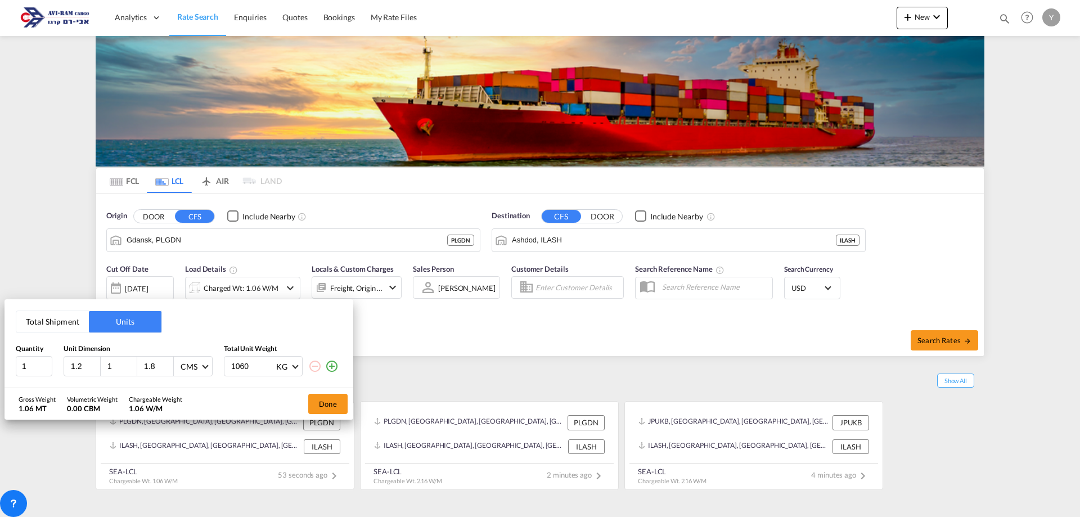
click at [317, 370] on md-icon "icon-minus-circle-outline" at bounding box center [315, 366] width 14 height 14
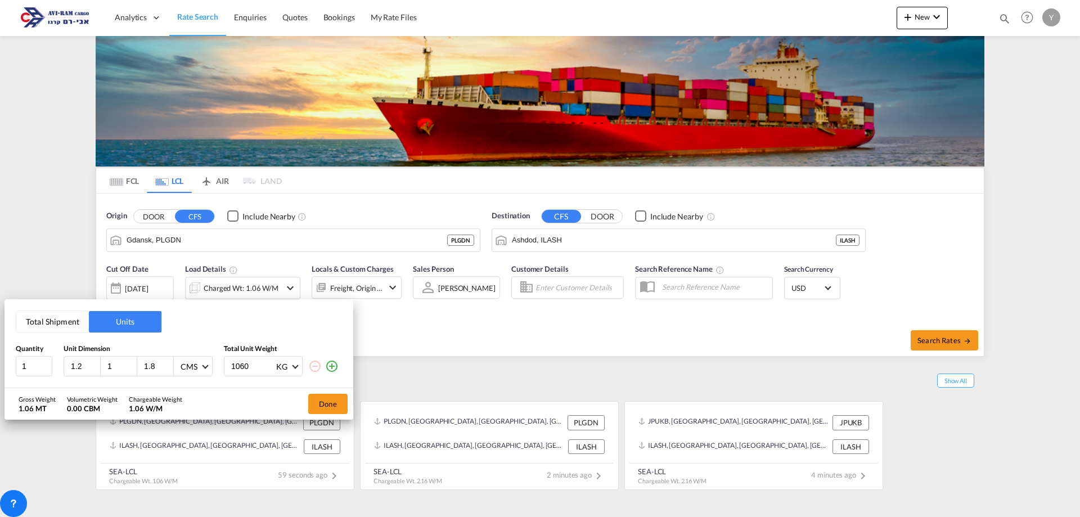
drag, startPoint x: 88, startPoint y: 363, endPoint x: 55, endPoint y: 367, distance: 33.5
click at [55, 367] on div "1 1.2 1 1.8 CMS CMS Inches 1060 KG KG LB" at bounding box center [179, 366] width 326 height 20
type input "120"
drag, startPoint x: 117, startPoint y: 371, endPoint x: 99, endPoint y: 367, distance: 18.6
click at [99, 367] on div "120 1 1.8 CMS CMS Inches" at bounding box center [138, 366] width 149 height 20
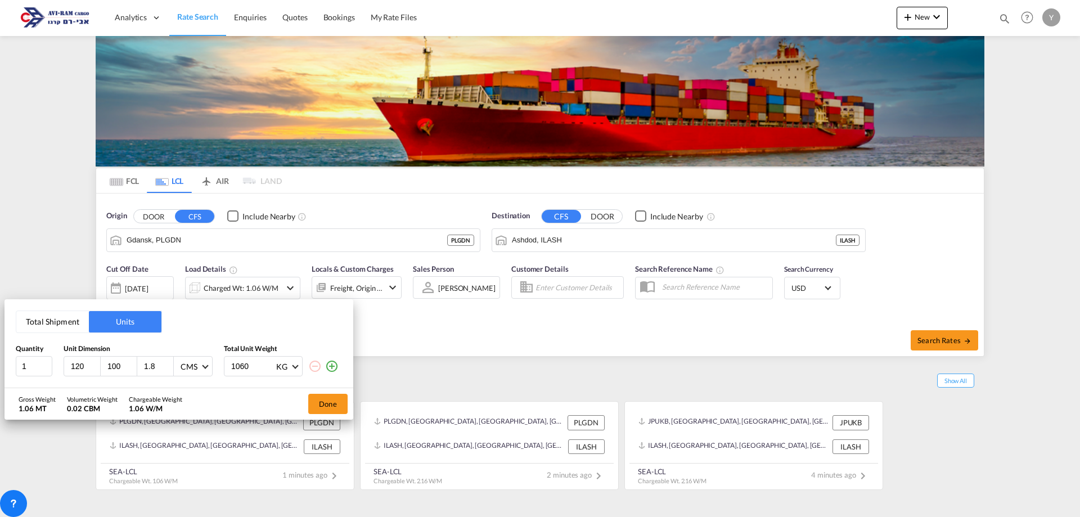
type input "100"
drag, startPoint x: 152, startPoint y: 371, endPoint x: 106, endPoint y: 366, distance: 47.0
click at [106, 366] on div "120 100 1.8 CMS CMS Inches" at bounding box center [138, 366] width 149 height 20
drag, startPoint x: 155, startPoint y: 364, endPoint x: 128, endPoint y: 364, distance: 27.0
click at [128, 364] on div "120 100 1.8 CMS CMS Inches" at bounding box center [138, 366] width 149 height 20
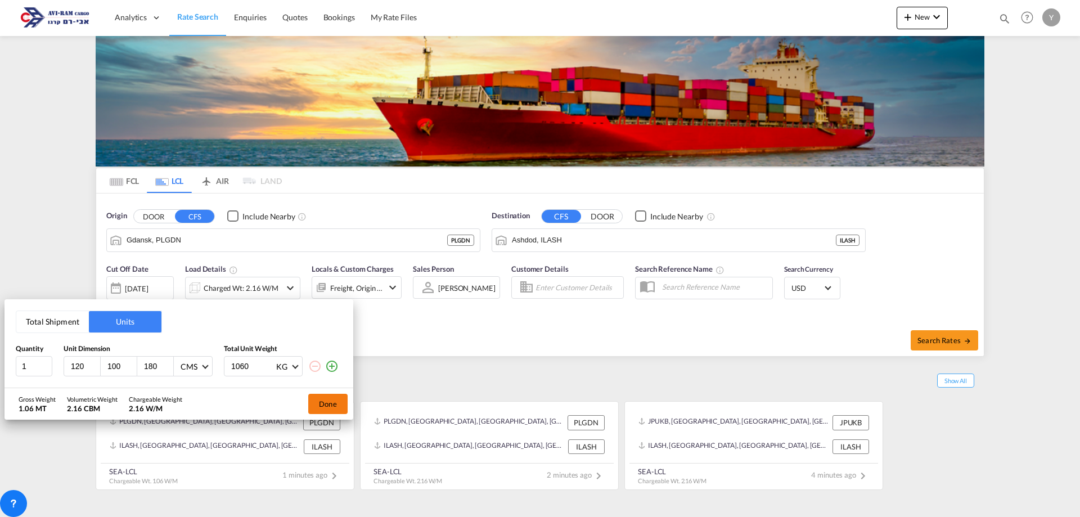
type input "180"
click at [336, 399] on button "Done" at bounding box center [327, 404] width 39 height 20
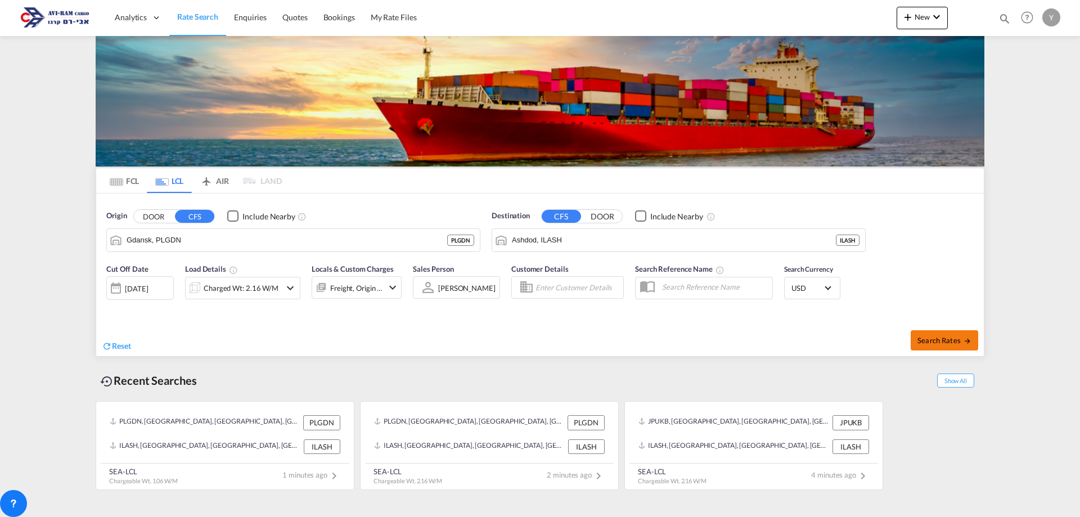
click at [934, 344] on span "Search Rates" at bounding box center [945, 340] width 54 height 9
type input "PLGDN to ILASH / [DATE]"
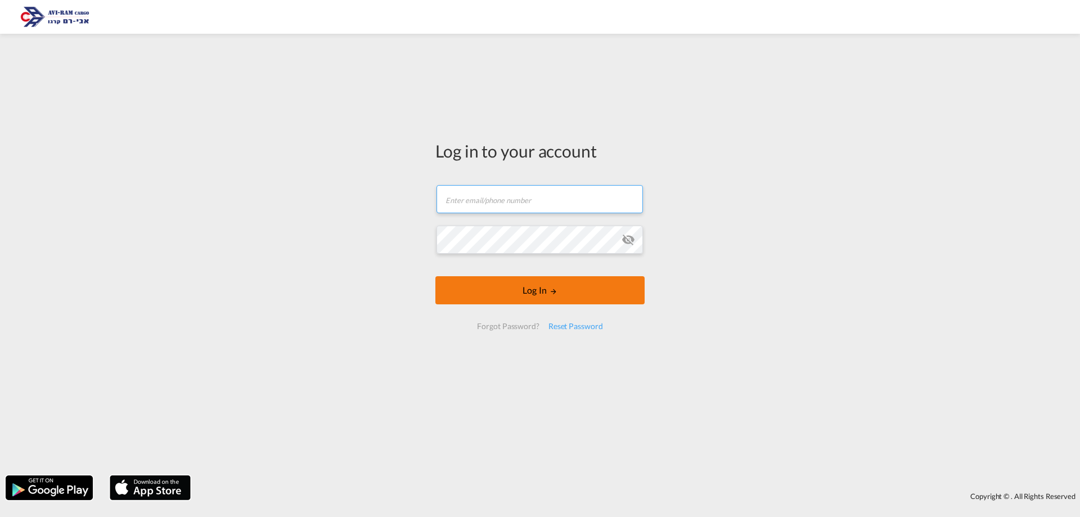
type input "[EMAIL_ADDRESS][DOMAIN_NAME]"
click at [518, 278] on button "Log In" at bounding box center [539, 290] width 209 height 28
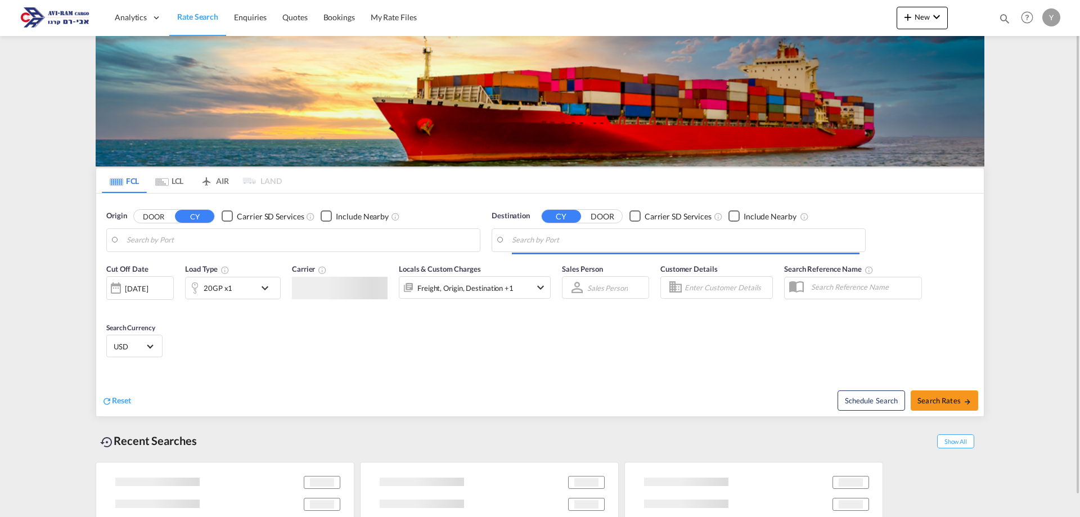
type input "Piraeus, GRPIR"
type input "Ashdod, ILASH"
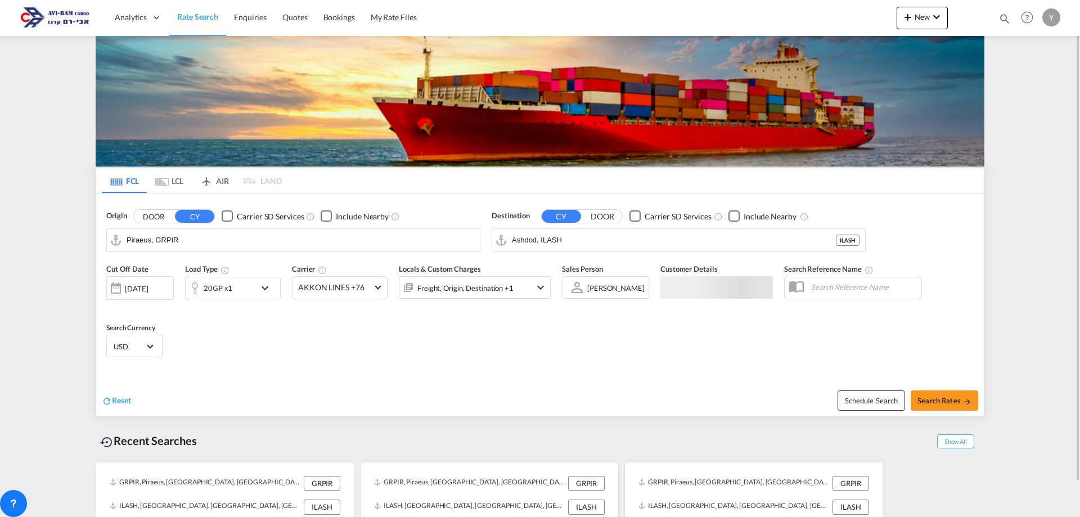
click at [175, 181] on md-tab-item "LCL" at bounding box center [169, 180] width 45 height 25
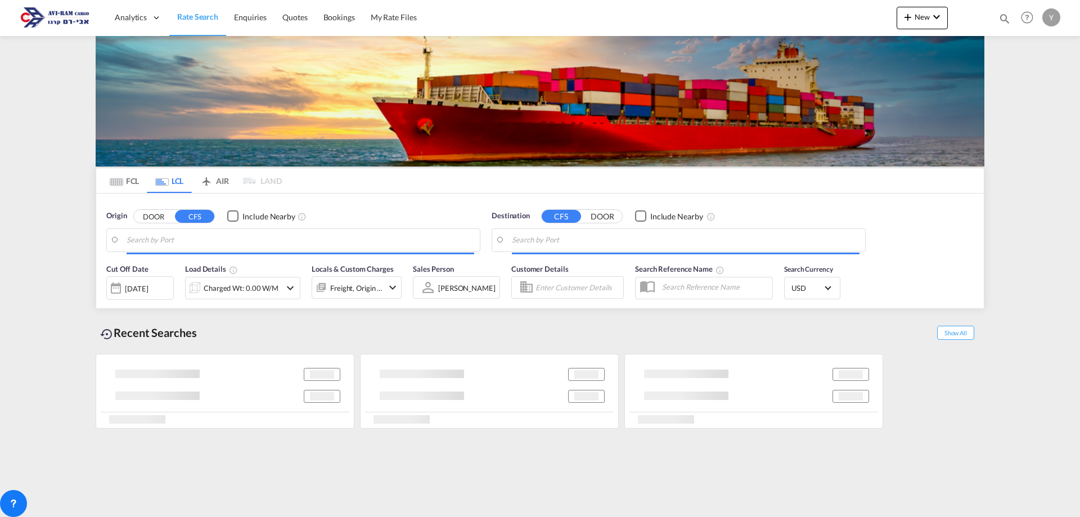
type input "Gdansk, PLGDN"
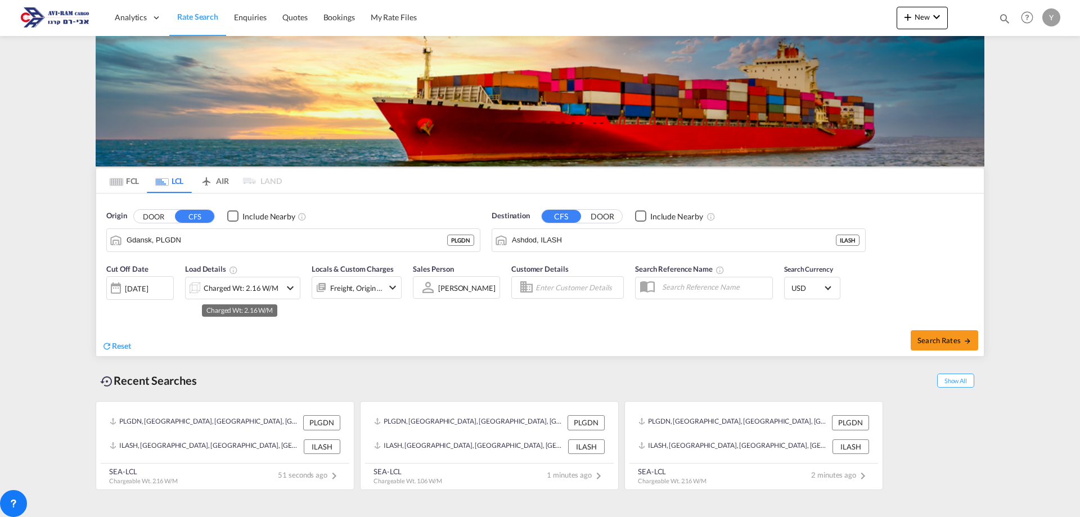
click at [267, 282] on div "Charged Wt: 2.16 W/M" at bounding box center [241, 288] width 75 height 16
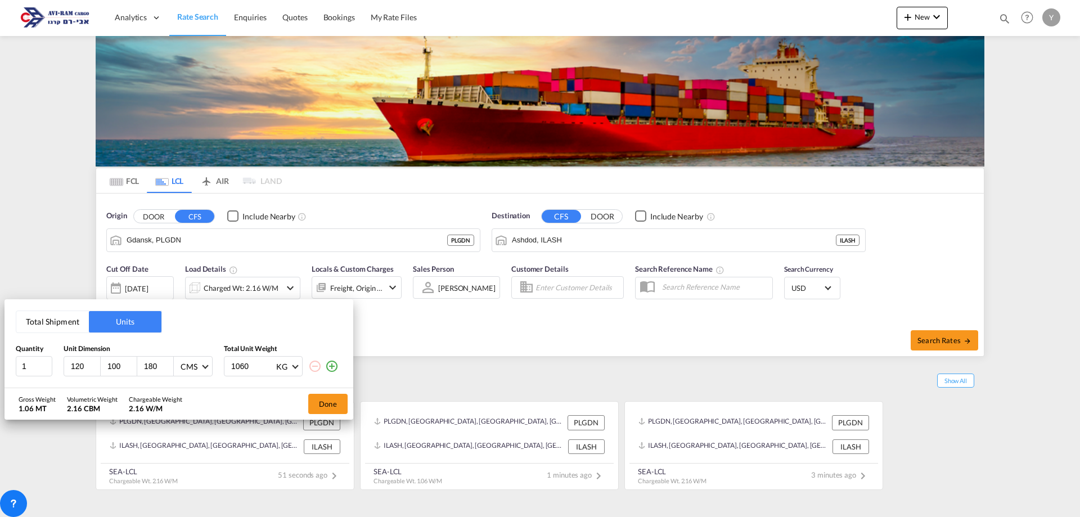
click at [57, 317] on button "Total Shipment" at bounding box center [52, 321] width 73 height 21
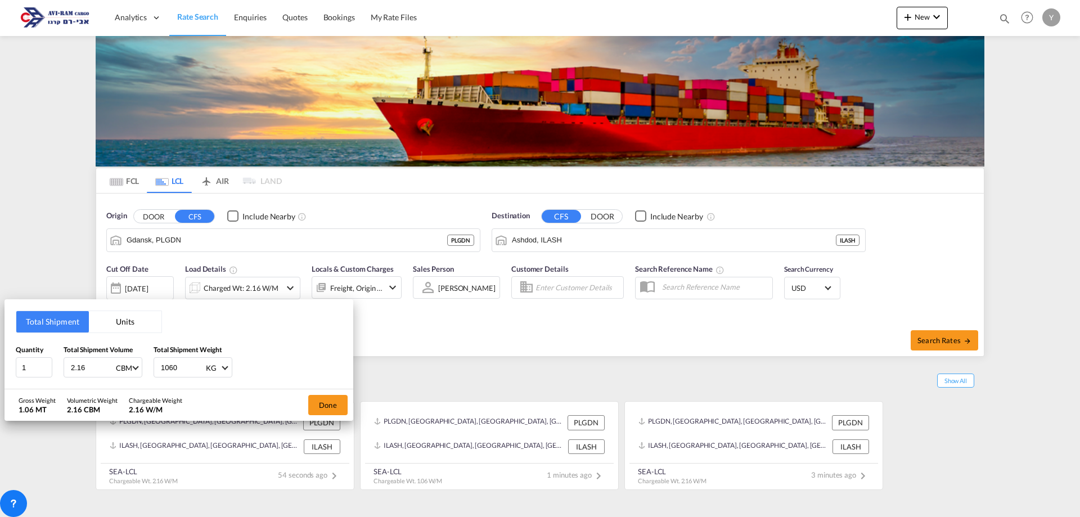
click at [331, 393] on div "Done" at bounding box center [328, 405] width 51 height 32
click at [328, 408] on button "Done" at bounding box center [327, 405] width 39 height 20
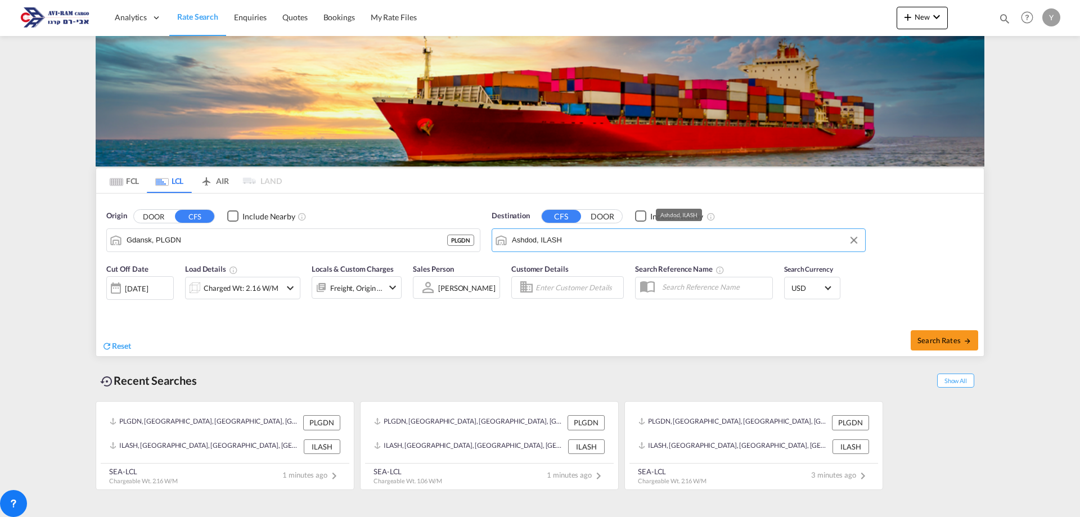
click at [579, 242] on input "Ashdod, ILASH" at bounding box center [686, 240] width 348 height 17
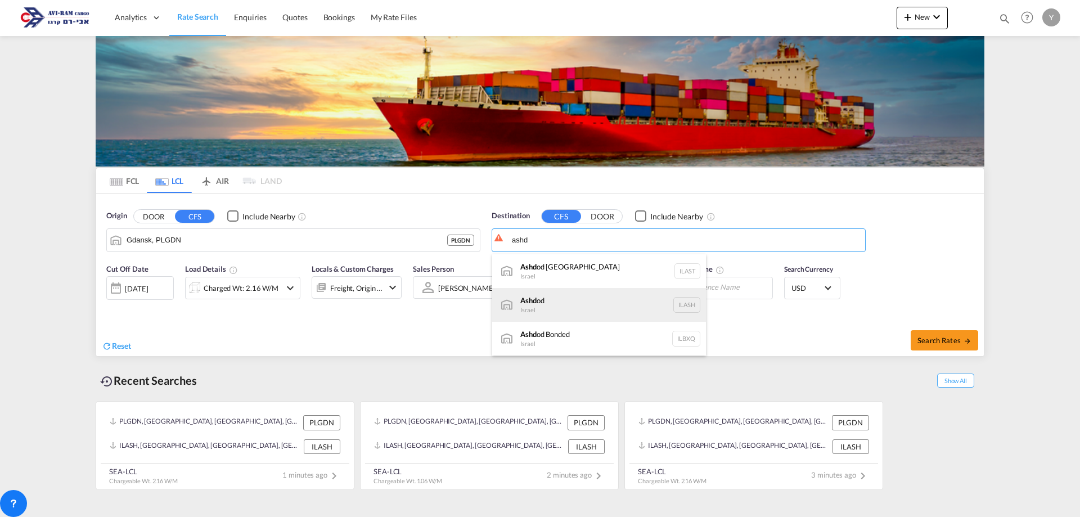
click at [570, 299] on div "Ashd od [GEOGRAPHIC_DATA] [GEOGRAPHIC_DATA]" at bounding box center [599, 305] width 214 height 34
type input "Ashdod, ILASH"
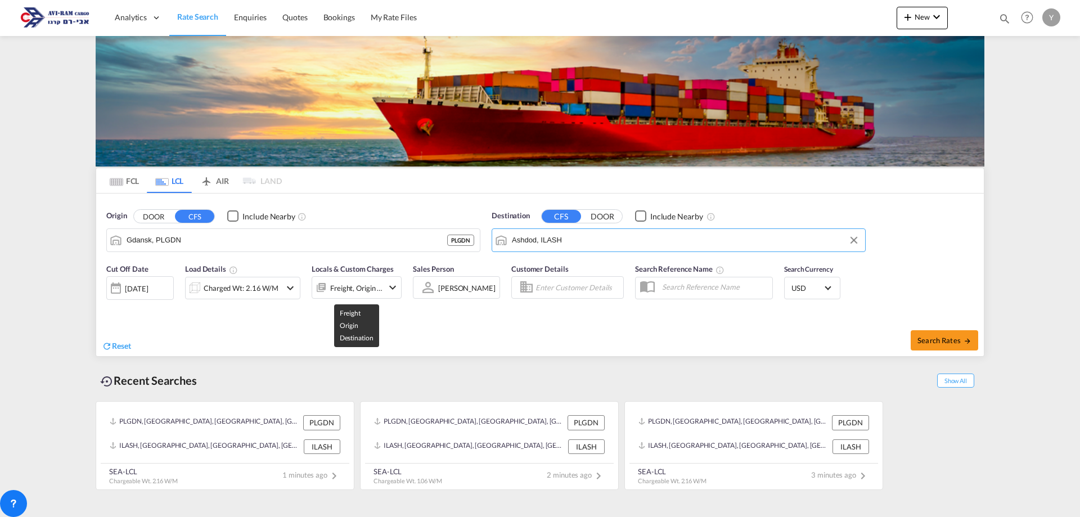
click at [358, 291] on div "Freight, Origin +1" at bounding box center [356, 288] width 53 height 16
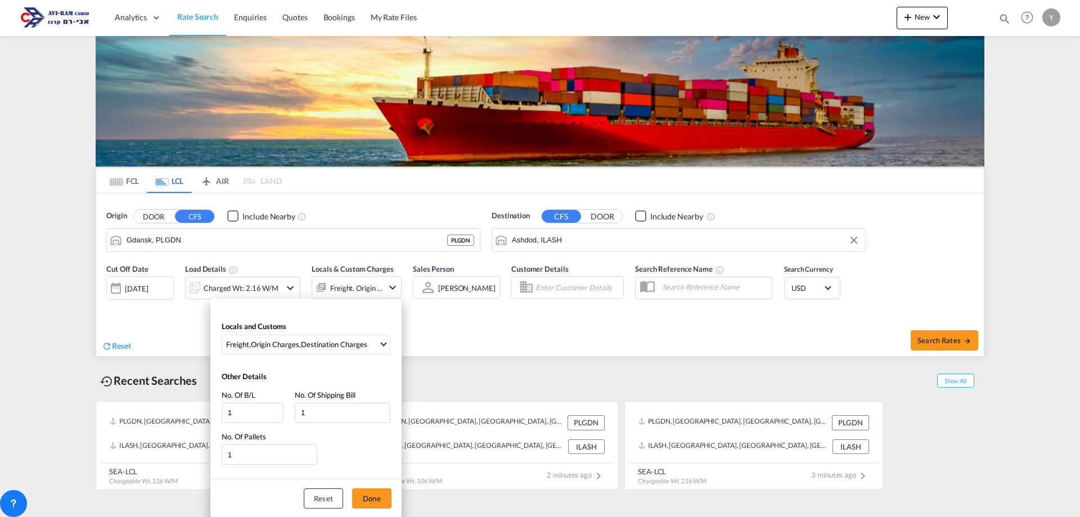
click at [397, 289] on div "Locals and Customs Freight , Origin Charges , Destination Charges Clear All Sel…" at bounding box center [540, 258] width 1080 height 517
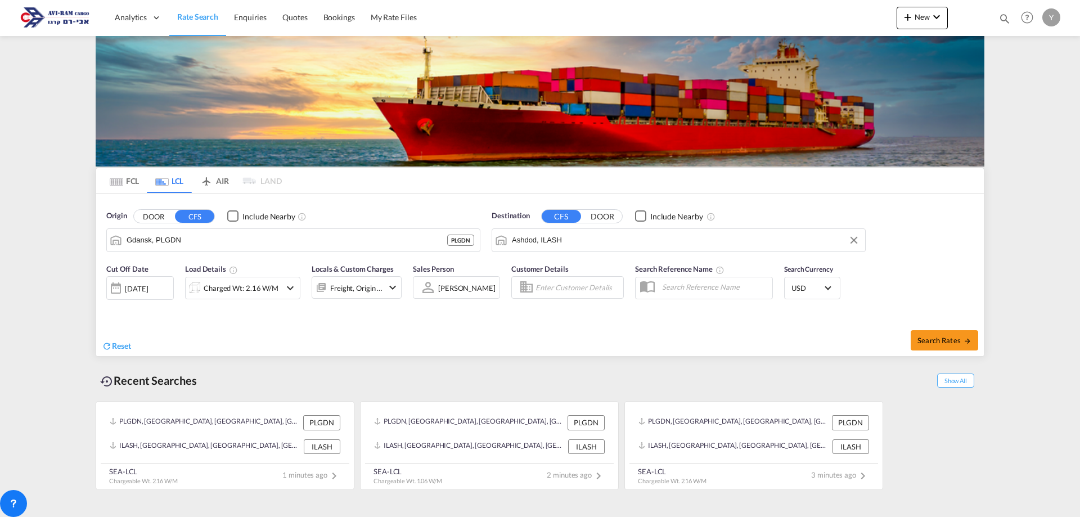
click at [440, 338] on div "Reset" at bounding box center [322, 337] width 441 height 31
click at [165, 285] on div "[DATE]" at bounding box center [140, 288] width 68 height 24
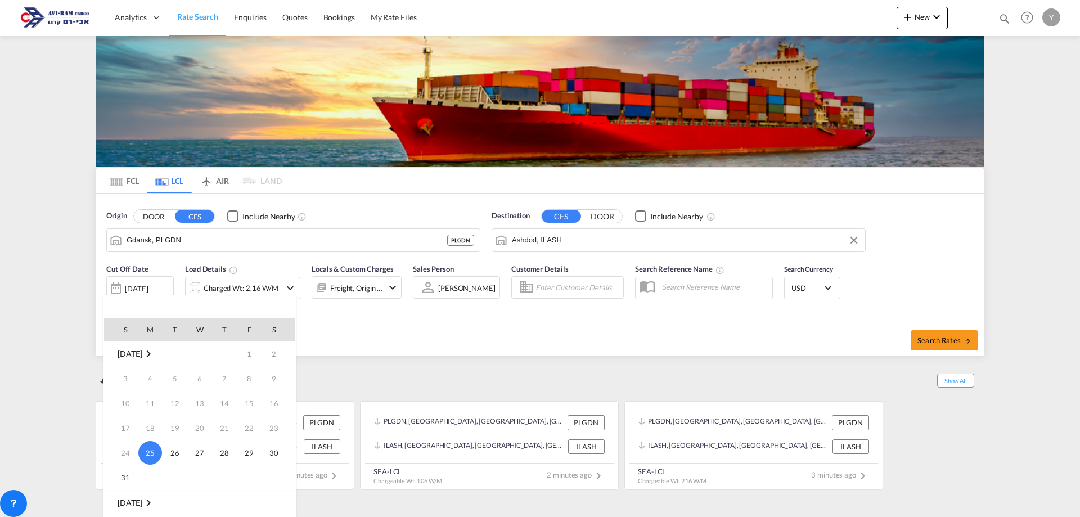
click at [480, 326] on div at bounding box center [540, 258] width 1080 height 517
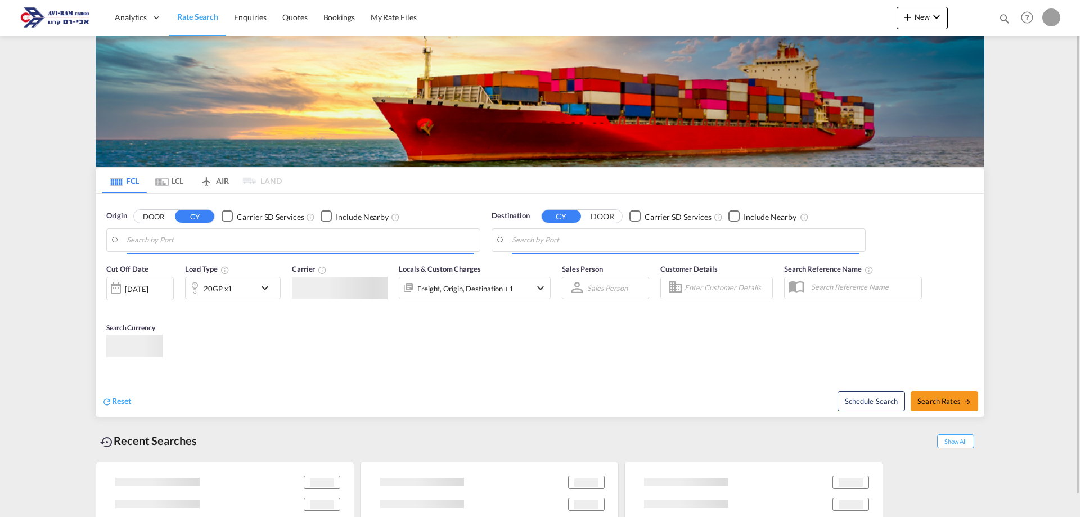
type input "[EMAIL_ADDRESS][DOMAIN_NAME]"
click at [545, 311] on md-tabs "FCL LCL AIR LAND FCL LCL AIR LAND Origin DOOR CY Carrier SD Services Include Ne…" at bounding box center [540, 292] width 888 height 248
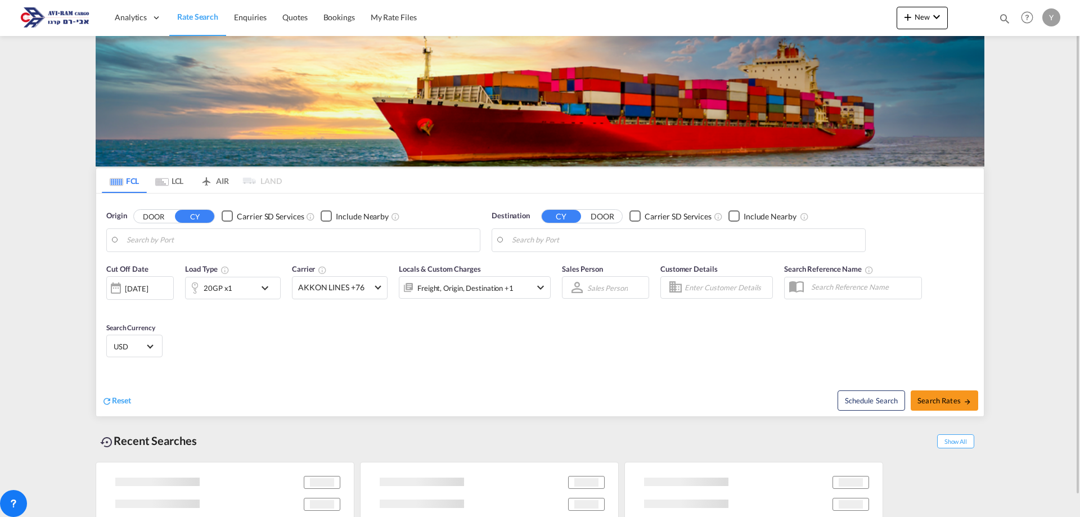
type input "Piraeus, GRPIR"
type input "Ashdod, ILASH"
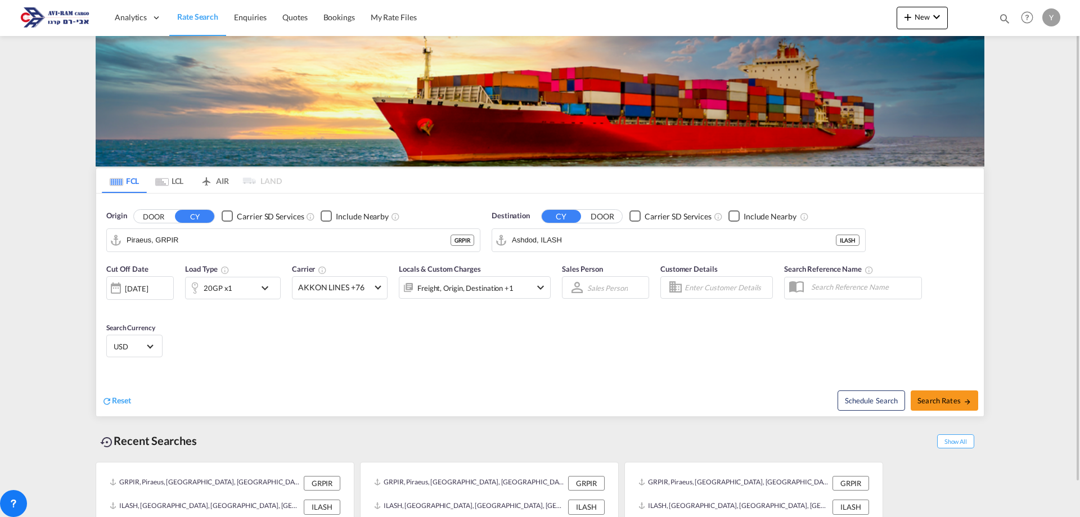
click at [179, 183] on md-tab-item "LCL" at bounding box center [169, 180] width 45 height 25
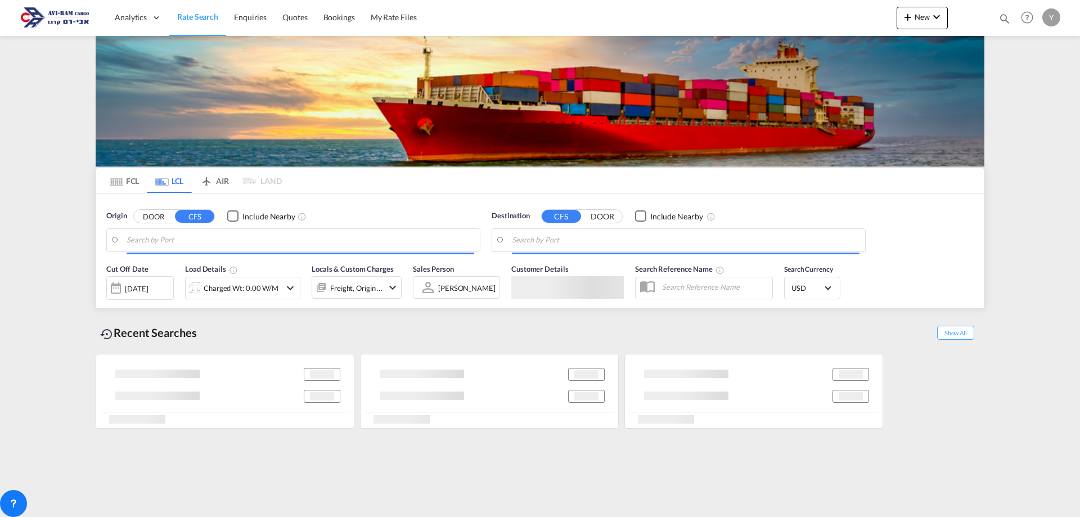
type input "Gdansk, PLGDN"
type input "Ashdod, ILASH"
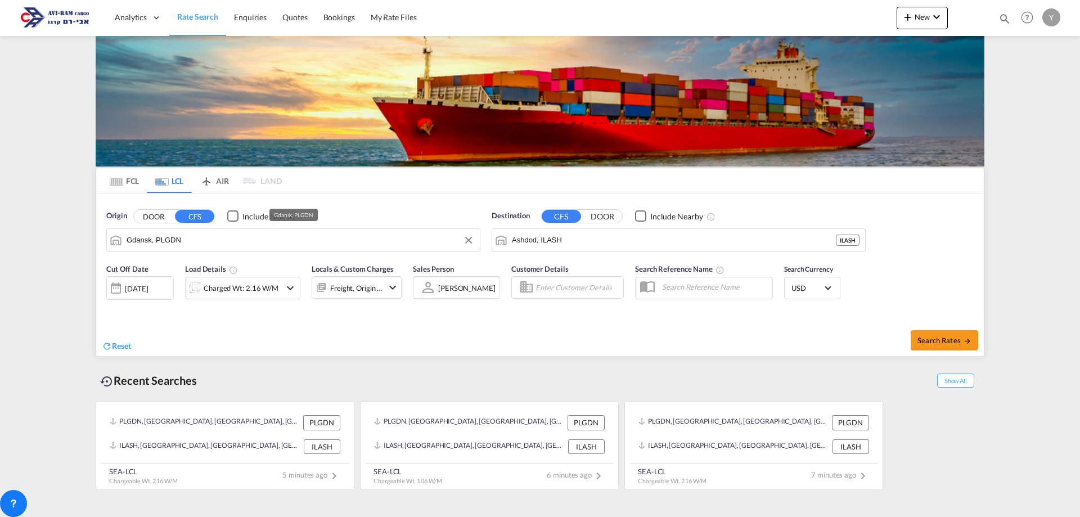
click at [214, 246] on input "Gdansk, PLGDN" at bounding box center [301, 240] width 348 height 17
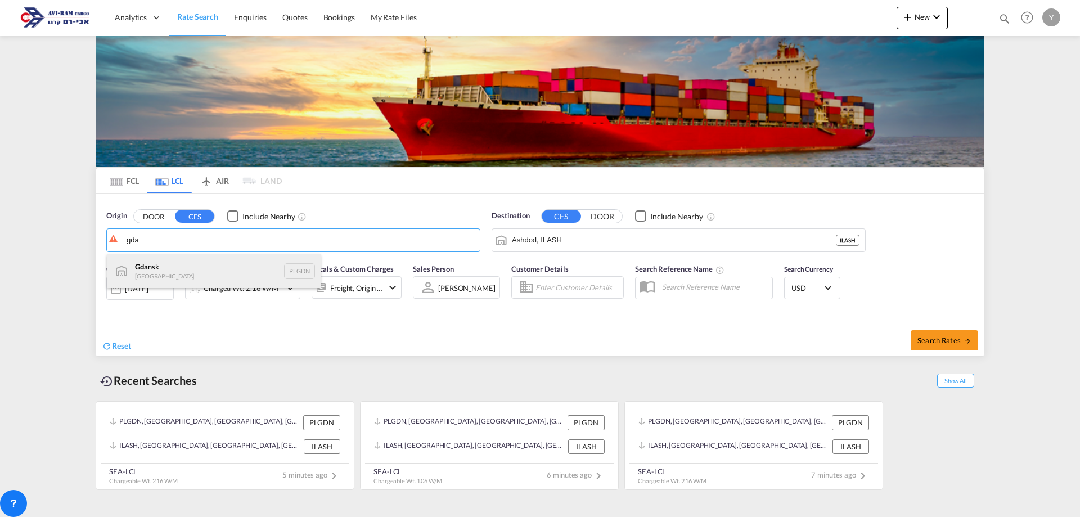
click at [176, 262] on div "Gda nsk [GEOGRAPHIC_DATA] PLGDN" at bounding box center [214, 271] width 214 height 34
type input "Gdansk, PLGDN"
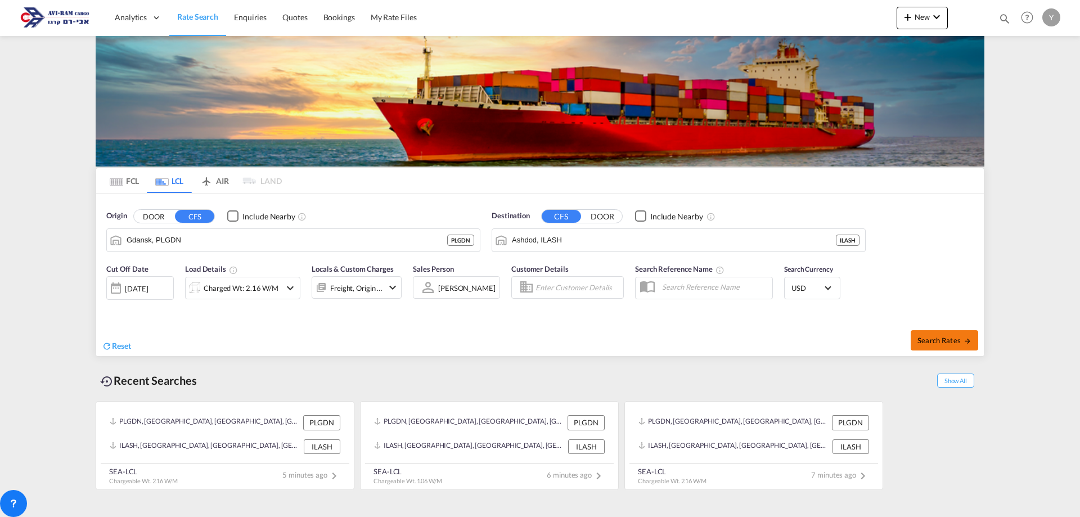
click at [930, 336] on span "Search Rates" at bounding box center [945, 340] width 54 height 9
type input "PLGDN to ILASH / [DATE]"
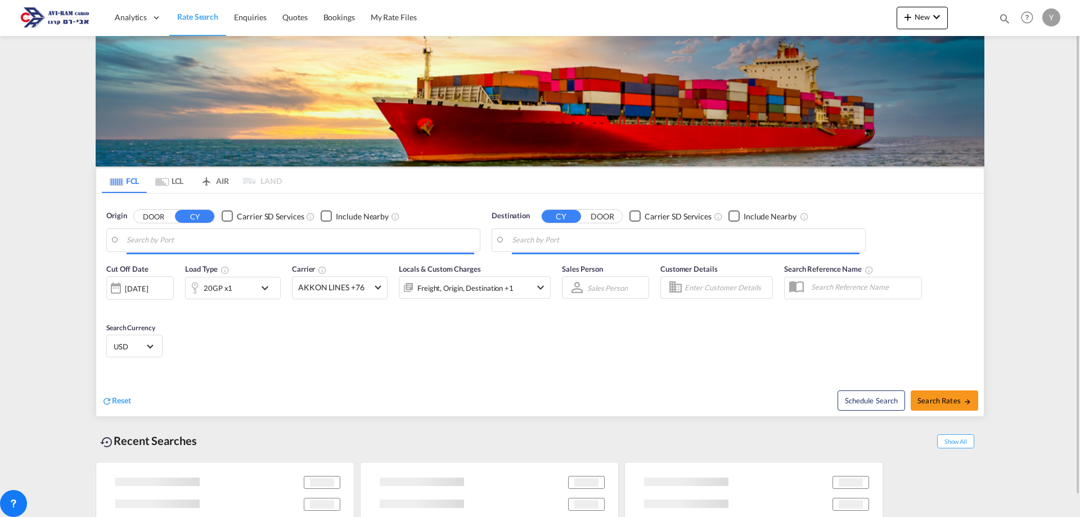
type input "Piraeus, GRPIR"
type input "Ashdod, ILASH"
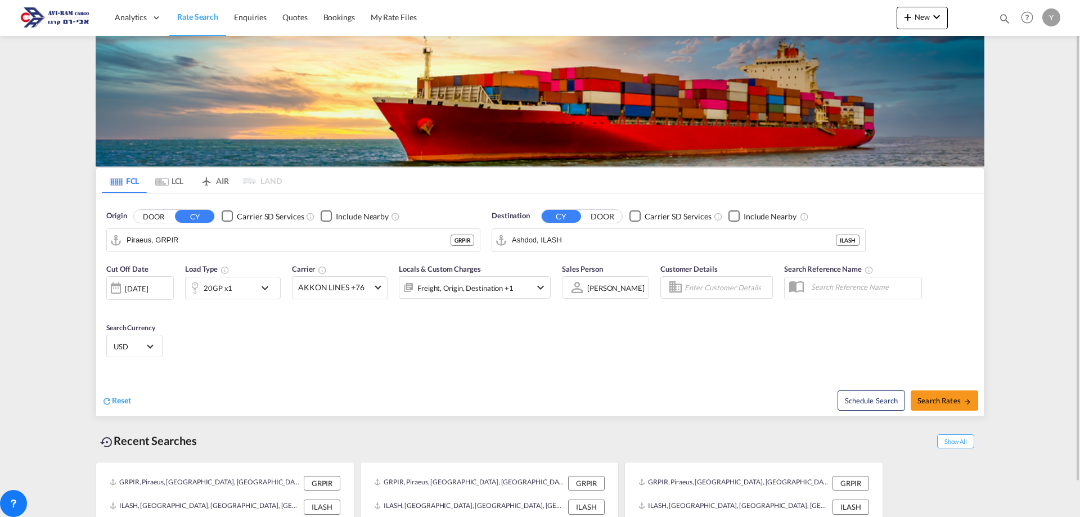
click at [168, 176] on md-tab-item "LCL" at bounding box center [169, 180] width 45 height 25
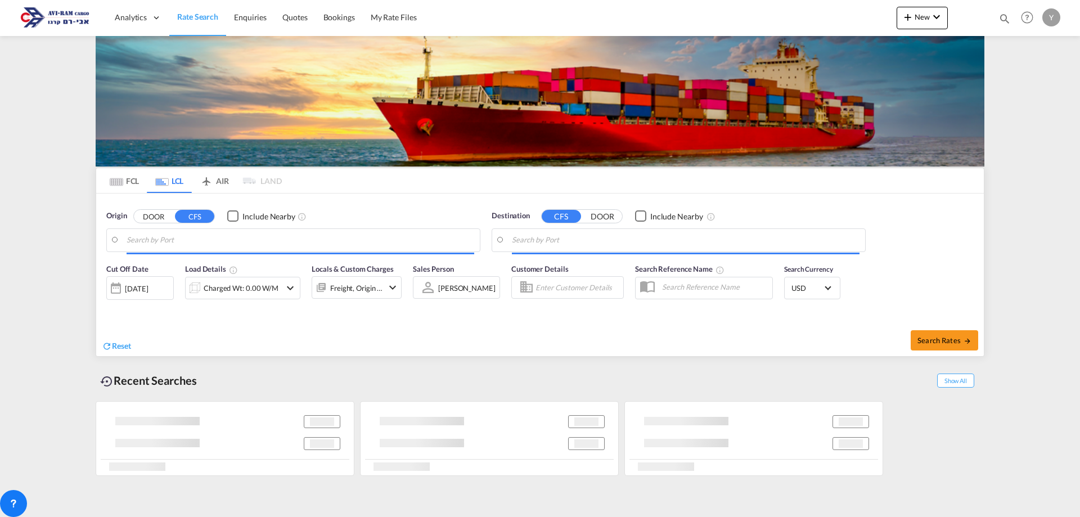
type input "Gdansk, PLGDN"
type input "Ashdod, ILASH"
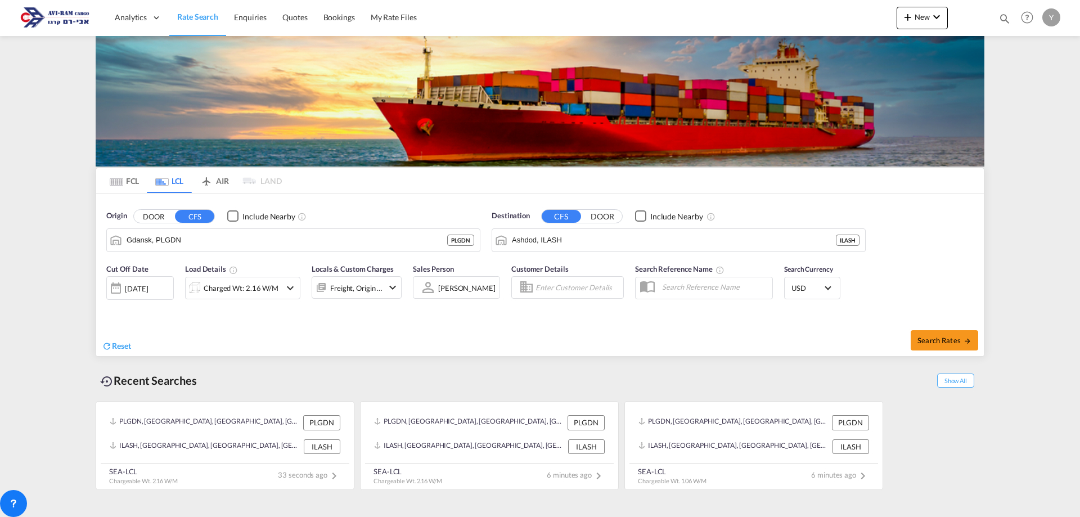
click at [517, 368] on div "Recent Searches Show All" at bounding box center [540, 377] width 889 height 31
click at [185, 241] on input "Gdansk, PLGDN" at bounding box center [301, 240] width 348 height 17
click at [498, 516] on md-content "Analytics Dashboard Rate Search Enquiries Quotes Bookings" at bounding box center [540, 258] width 1080 height 517
click at [231, 240] on input "Gdansk, PLGDN" at bounding box center [301, 240] width 348 height 17
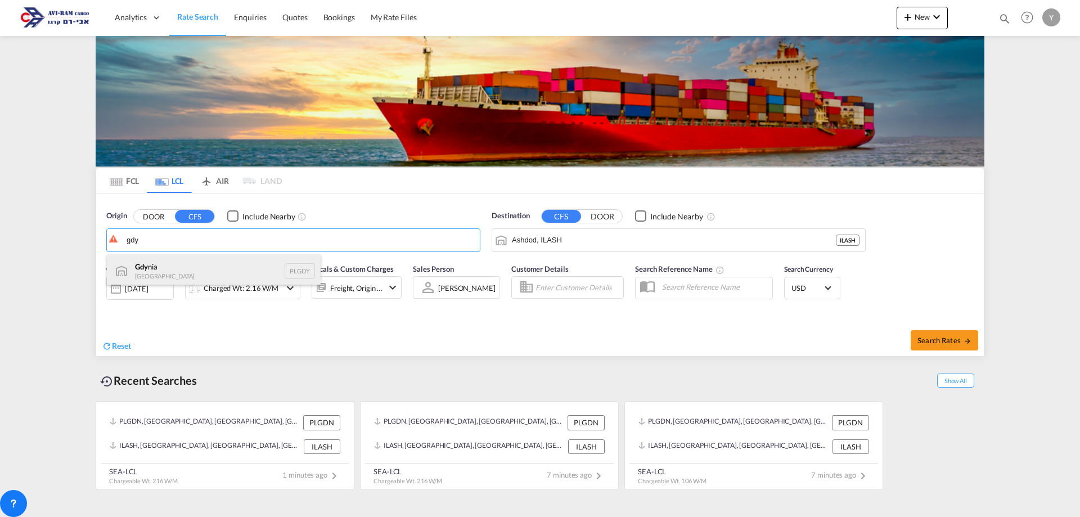
click at [182, 260] on div "Gdy nia Poland PLGDY" at bounding box center [214, 271] width 214 height 34
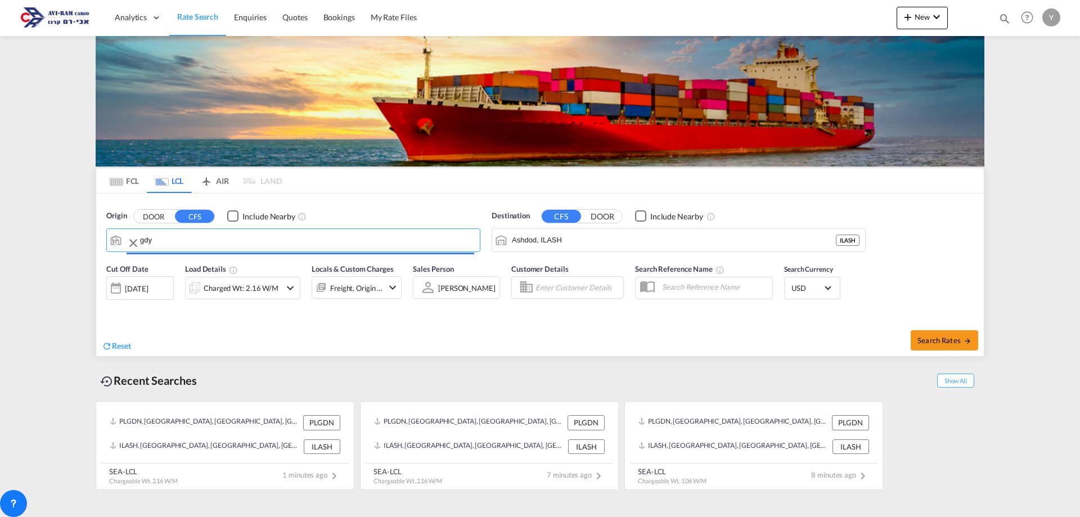
type input "Gdynia, PLGDY"
click at [941, 338] on span "Search Rates" at bounding box center [945, 340] width 54 height 9
type input "PLGDY to ILASH / 25 Aug 2025"
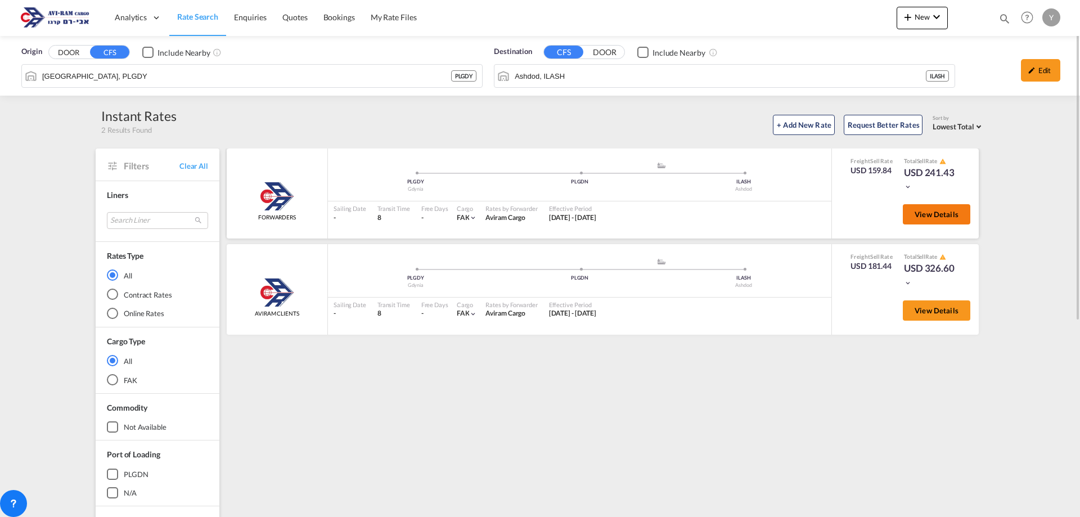
click at [930, 218] on span "View Details" at bounding box center [937, 214] width 44 height 9
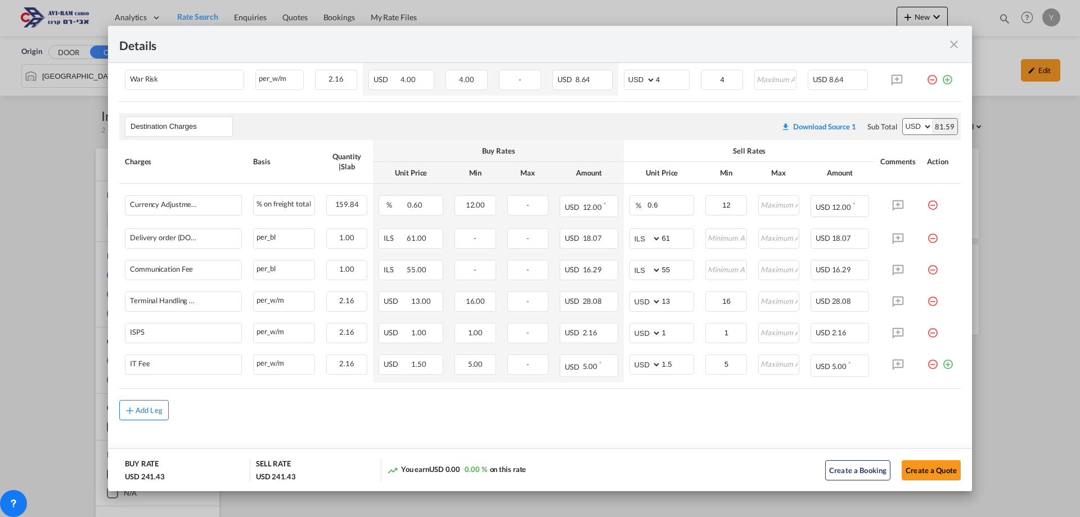
scroll to position [320, 0]
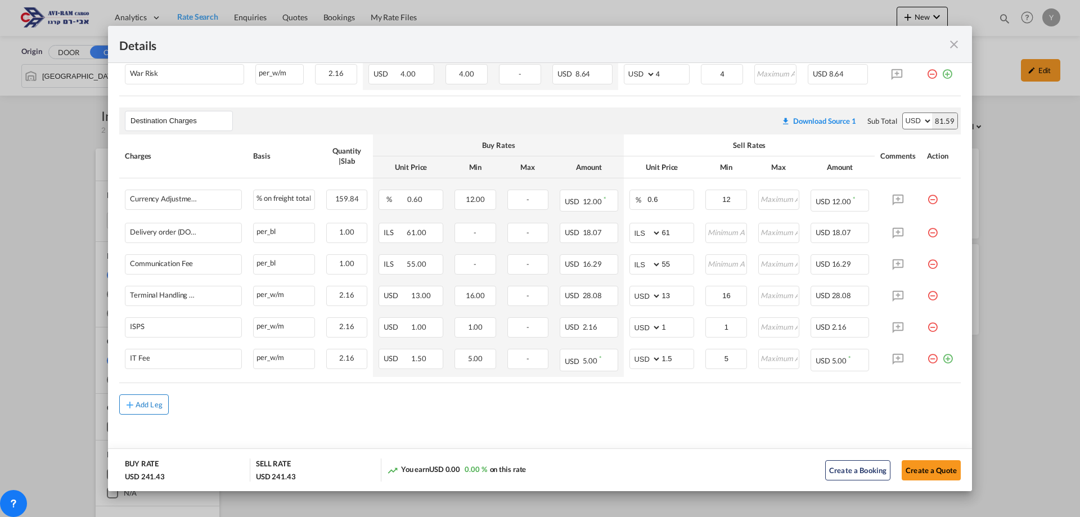
click at [154, 408] on div "Add Leg" at bounding box center [149, 404] width 27 height 7
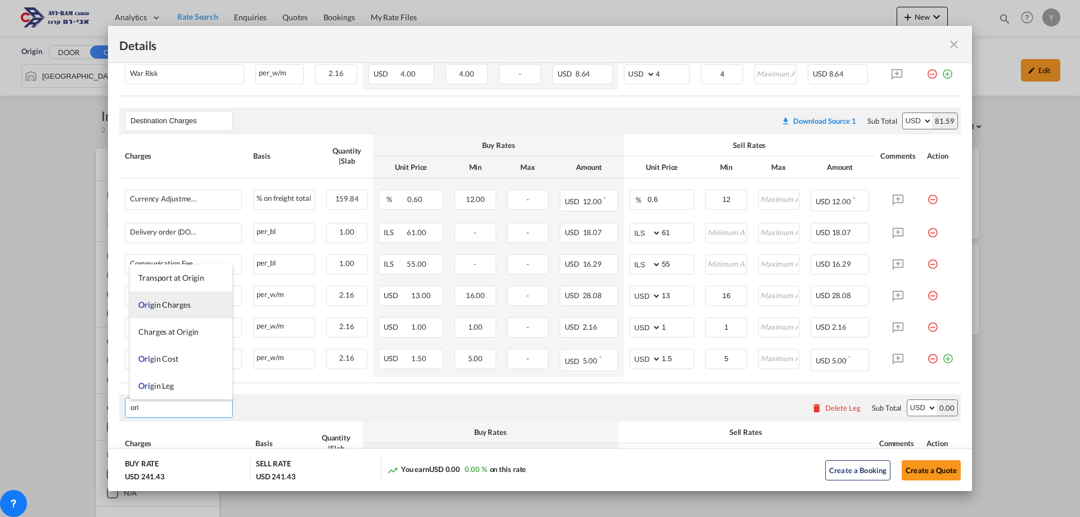
click at [188, 303] on span "Ori gin Charges" at bounding box center [164, 305] width 52 height 10
type input "Origin Charges"
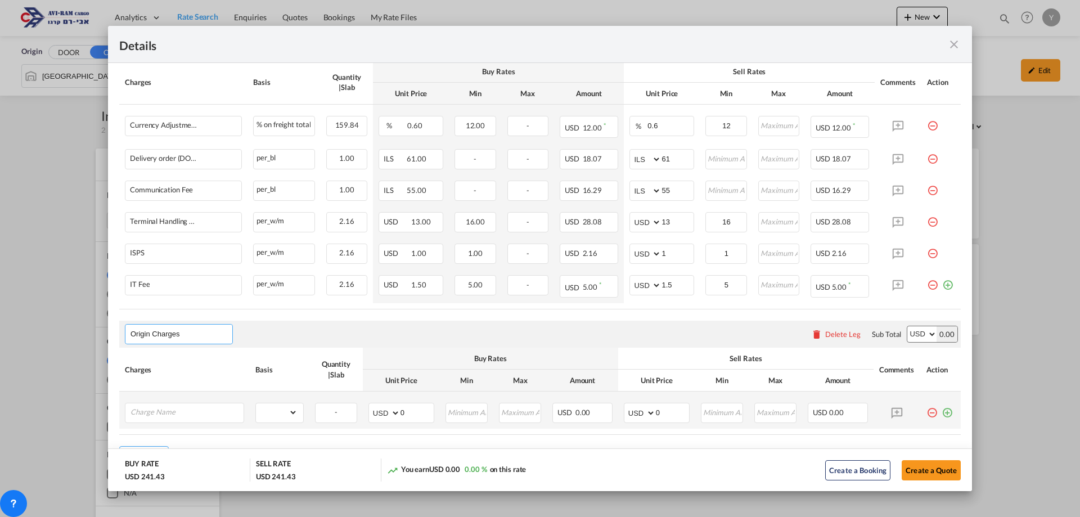
scroll to position [446, 0]
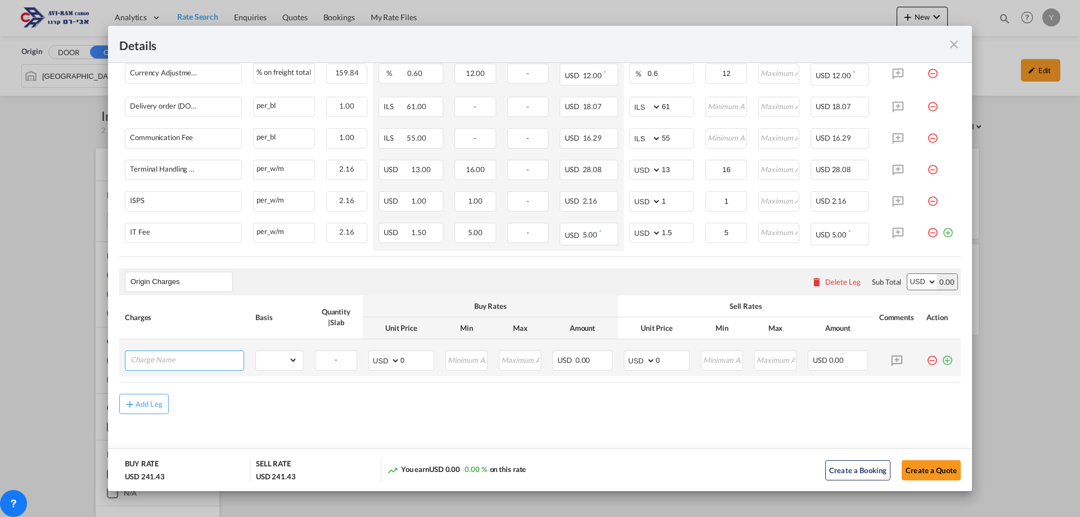
click at [195, 361] on input "Charge Name" at bounding box center [187, 359] width 113 height 17
click at [206, 388] on li "EXW A LL IN" at bounding box center [186, 381] width 113 height 27
type input "EXW ALL IN"
click at [702, 364] on input "Port of Origin ..." at bounding box center [722, 359] width 41 height 17
click at [663, 360] on input "0" at bounding box center [672, 359] width 33 height 17
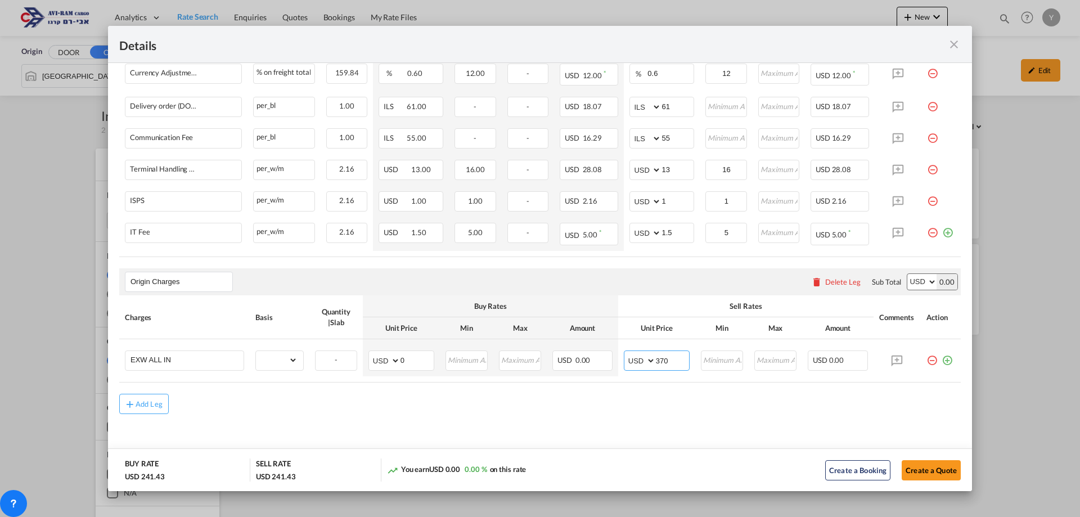
type input "370"
click at [831, 381] on table "Charges Basis Quantity | Slab Buy Rates Sell Rates Comments Action Unit Price M…" at bounding box center [540, 338] width 842 height 87
click at [838, 364] on div "USD 0.00" at bounding box center [838, 360] width 60 height 20
click at [419, 363] on input "0" at bounding box center [417, 359] width 33 height 17
click at [298, 360] on md-input-container "gross_weight volumetric_weight per_shipment per_bl per_km per_hawb per_kg flat …" at bounding box center [279, 360] width 47 height 18
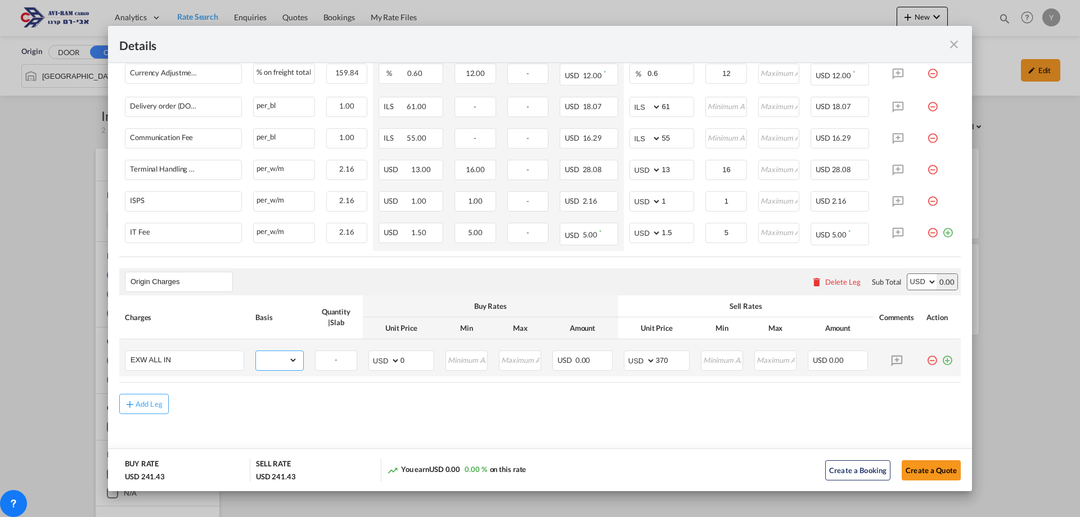
click at [287, 362] on select "gross_weight volumetric_weight per_shipment per_bl per_km per_hawb per_kg flat …" at bounding box center [277, 360] width 42 height 18
select select "per_hbl"
click at [256, 351] on select "gross_weight volumetric_weight per_shipment per_bl per_km per_hawb per_kg flat …" at bounding box center [277, 360] width 42 height 18
click at [930, 472] on button "Create a Quote" at bounding box center [931, 470] width 59 height 20
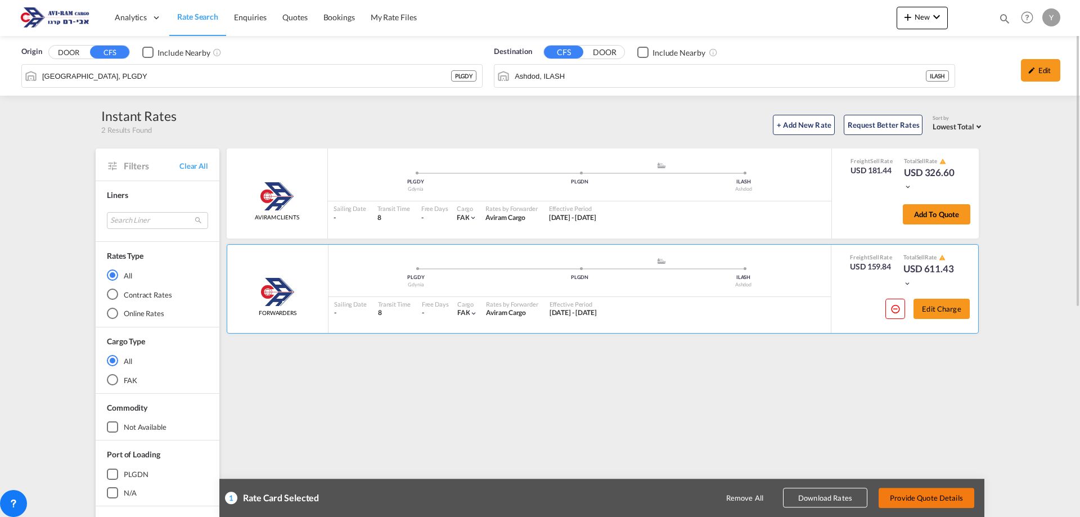
click at [927, 501] on button "Provide Quote Details" at bounding box center [927, 498] width 96 height 20
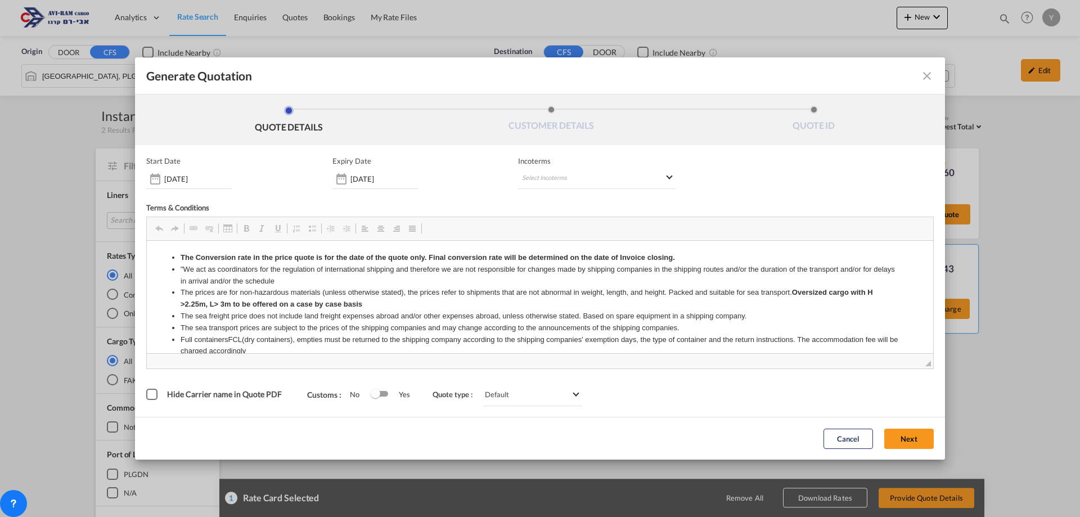
scroll to position [0, 0]
click at [574, 181] on md-select "Select Incoterms FOB - import Free on Board DDP - export Delivery Duty Paid DAP…" at bounding box center [597, 179] width 158 height 20
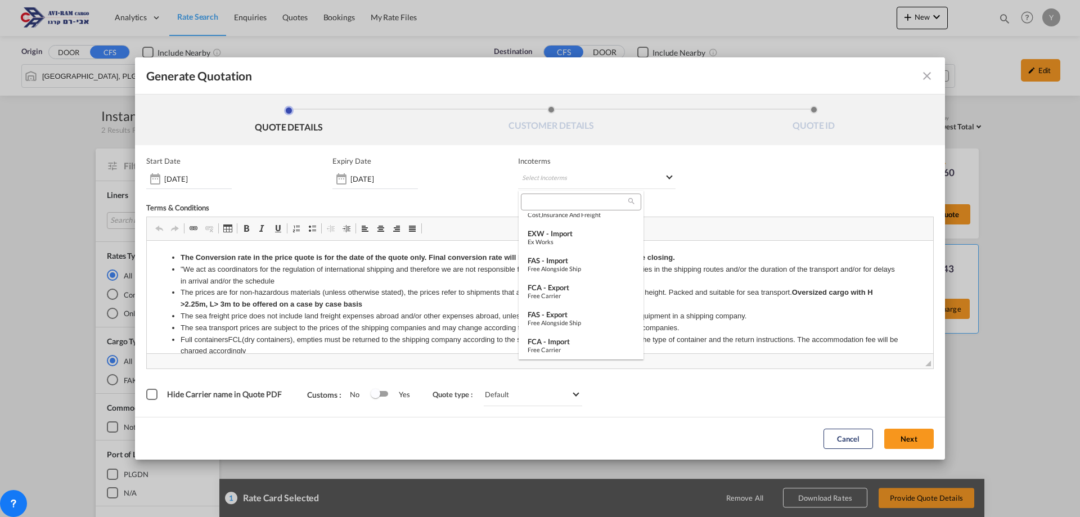
scroll to position [236, 0]
click at [581, 267] on div "Ex Works" at bounding box center [581, 263] width 107 height 7
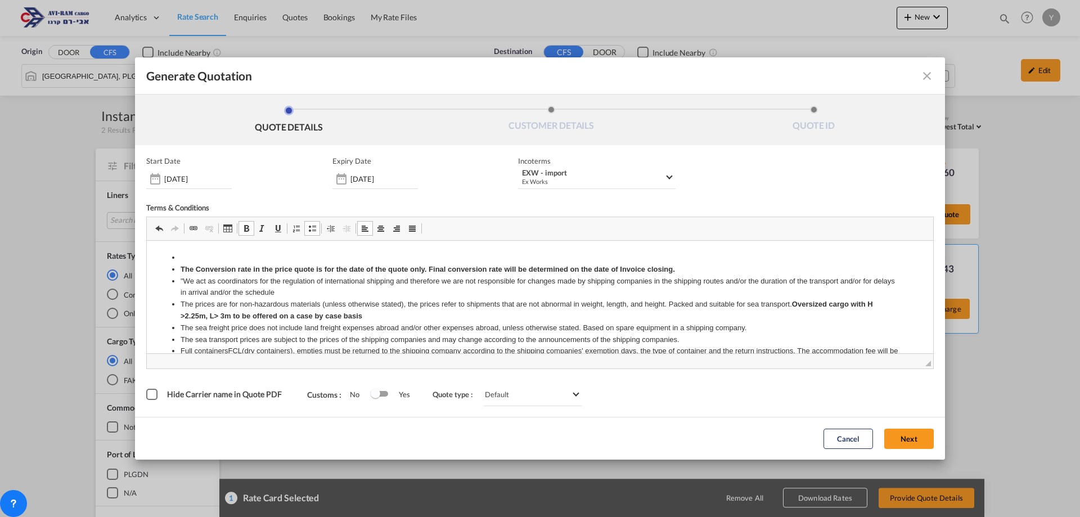
click at [185, 258] on li "Editor, editor2" at bounding box center [540, 258] width 719 height 12
click at [199, 264] on li "The Conversion rate in the price quote is for the date of the quote only. Final…" at bounding box center [540, 270] width 719 height 12
click at [266, 258] on li "Customs Clearance - 70" at bounding box center [540, 258] width 719 height 12
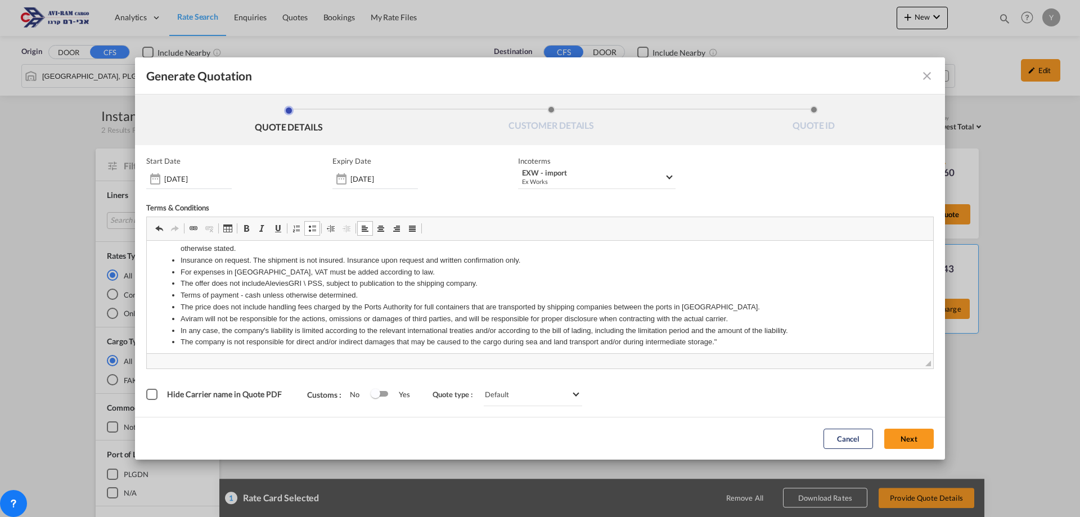
scroll to position [471, 0]
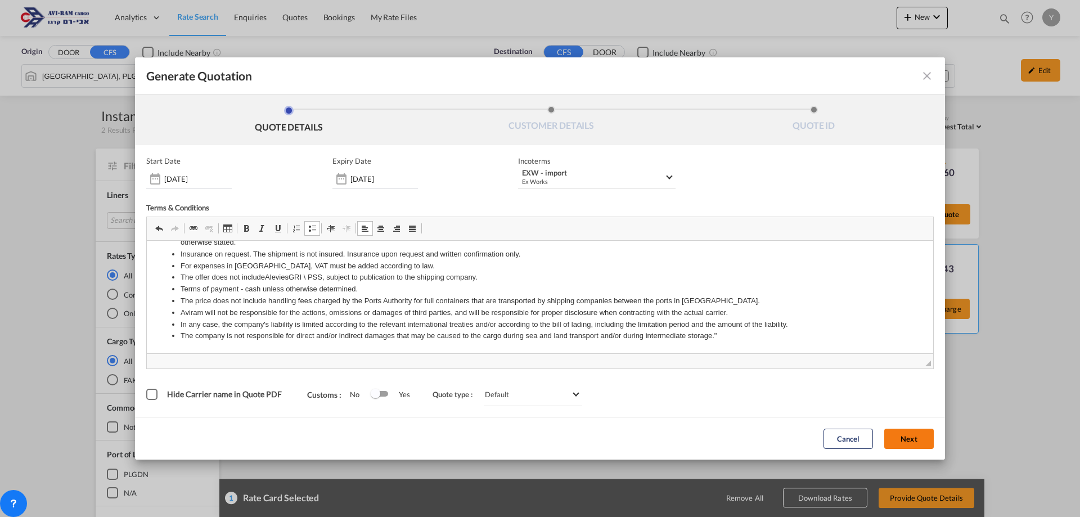
click at [922, 446] on button "Next" at bounding box center [909, 439] width 50 height 20
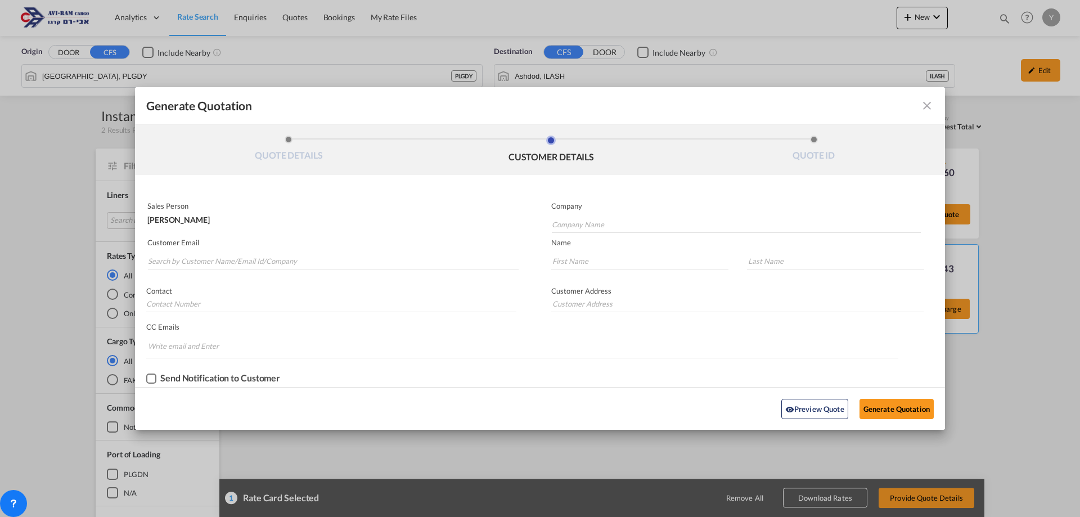
scroll to position [0, 0]
click at [345, 257] on input "Search by Customer Name/Email Id/Company" at bounding box center [333, 261] width 371 height 17
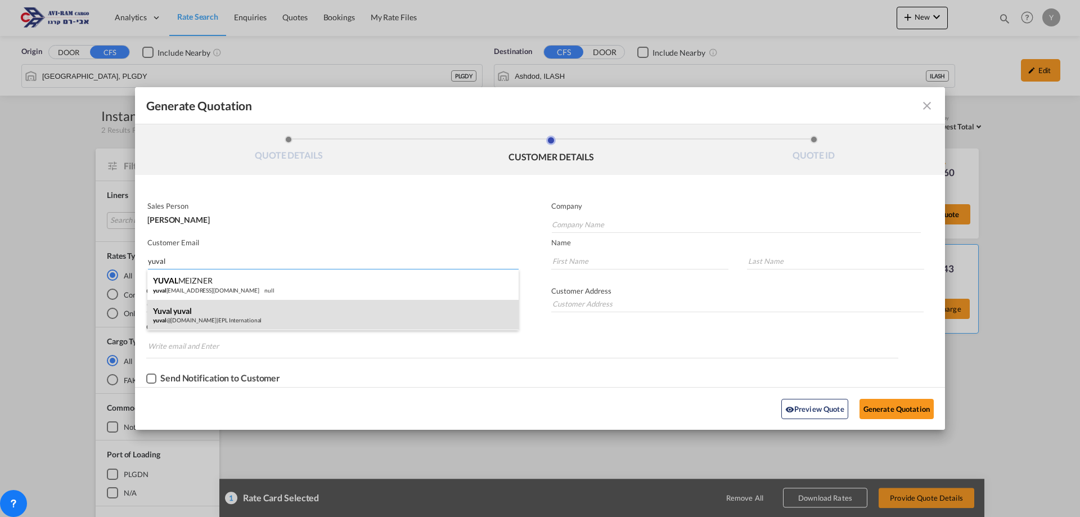
type input "yuval"
click at [281, 318] on div "yuval yuval yuval @eplisr.com | EPL International" at bounding box center [332, 315] width 371 height 30
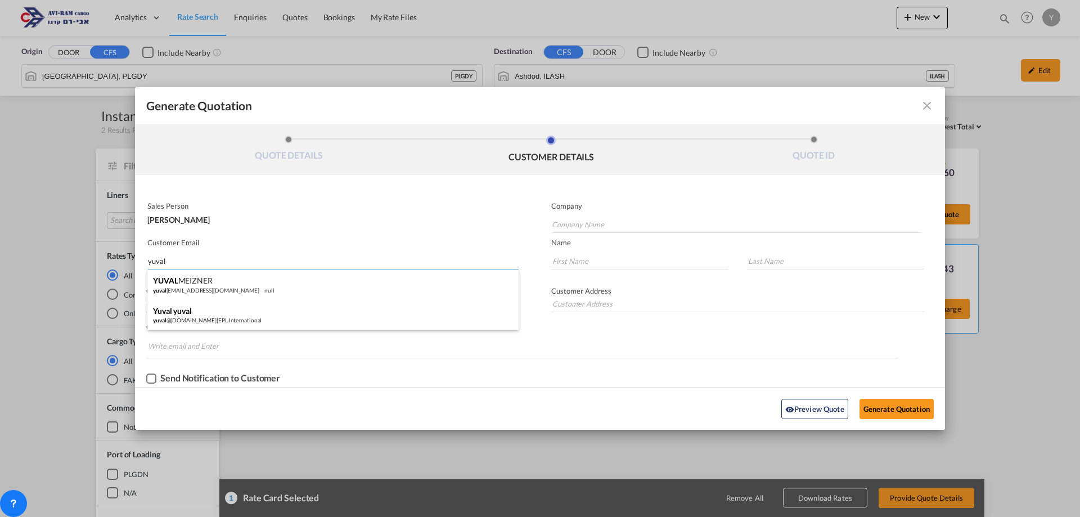
type input "EPL International"
type input "yuval@eplisr.com"
type input "yuval"
type input "0546841220"
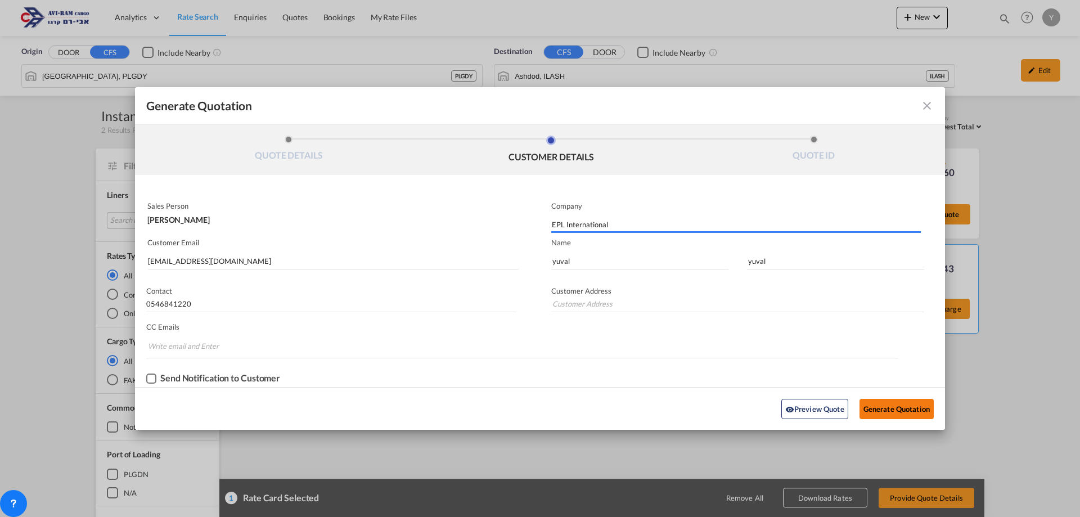
click at [917, 414] on button "Generate Quotation" at bounding box center [897, 409] width 74 height 20
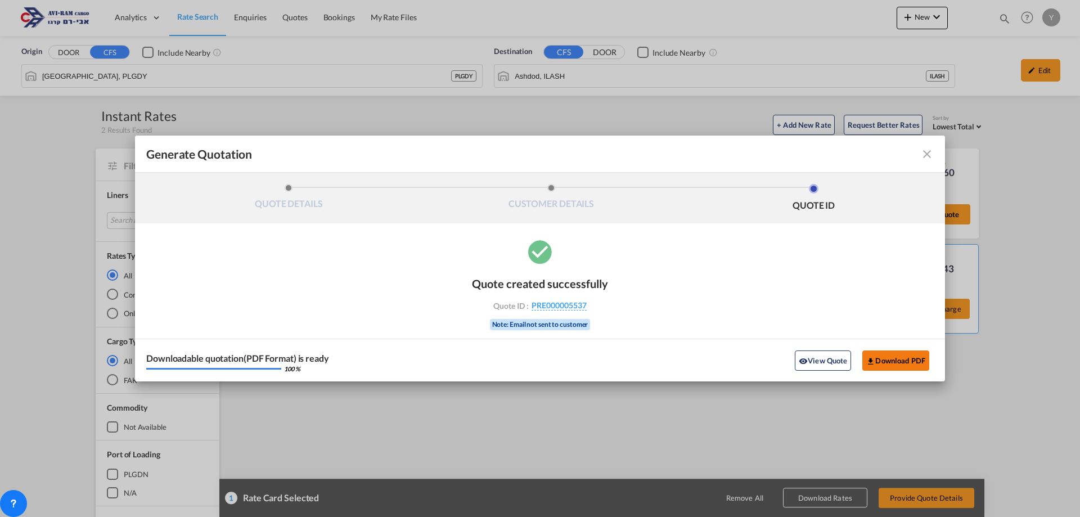
click at [871, 358] on md-icon "icon-download" at bounding box center [870, 361] width 9 height 9
click at [931, 154] on md-icon "icon-close fg-AAA8AD cursor m-0" at bounding box center [927, 154] width 14 height 14
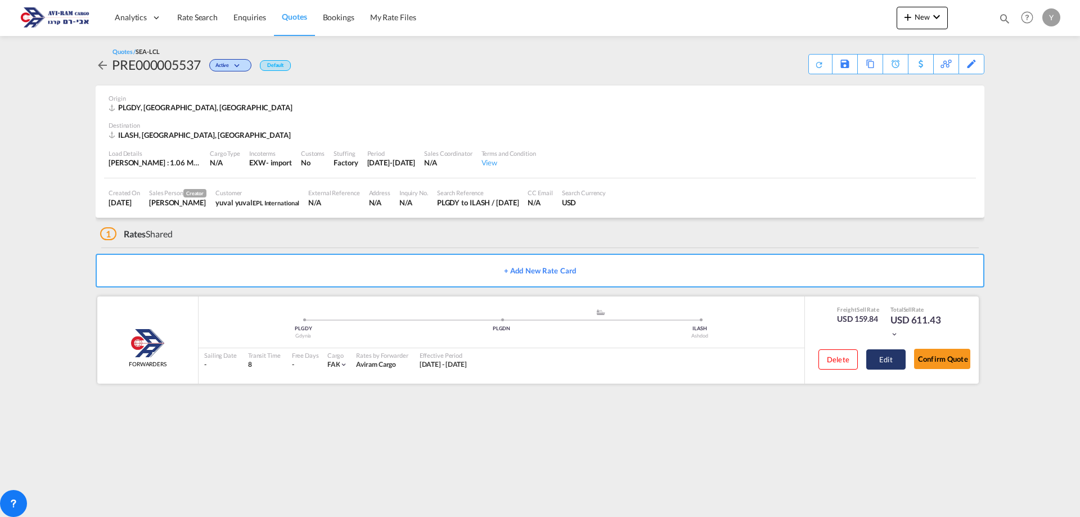
click at [884, 369] on button "Edit" at bounding box center [885, 359] width 39 height 20
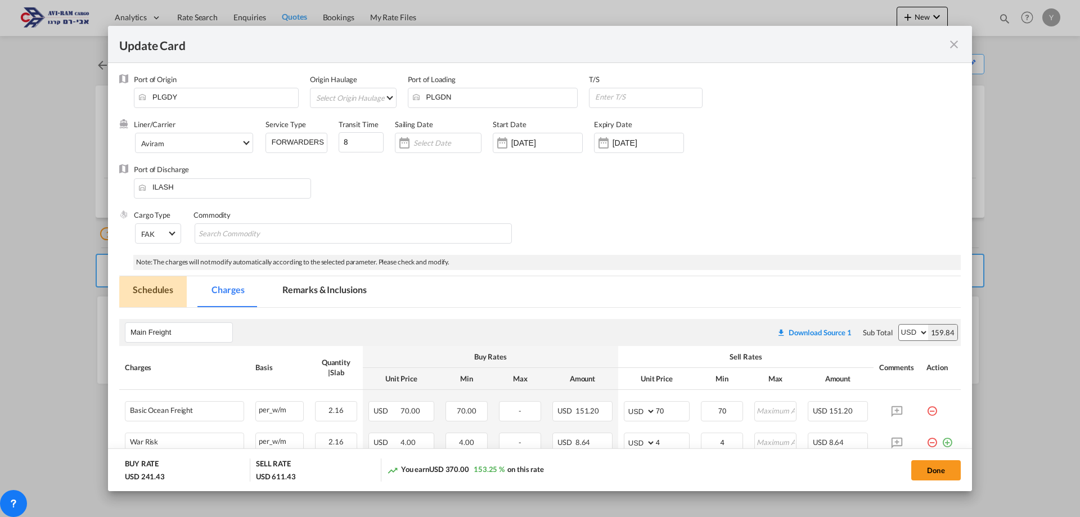
click at [169, 292] on md-tab-item "Schedules" at bounding box center [153, 291] width 68 height 31
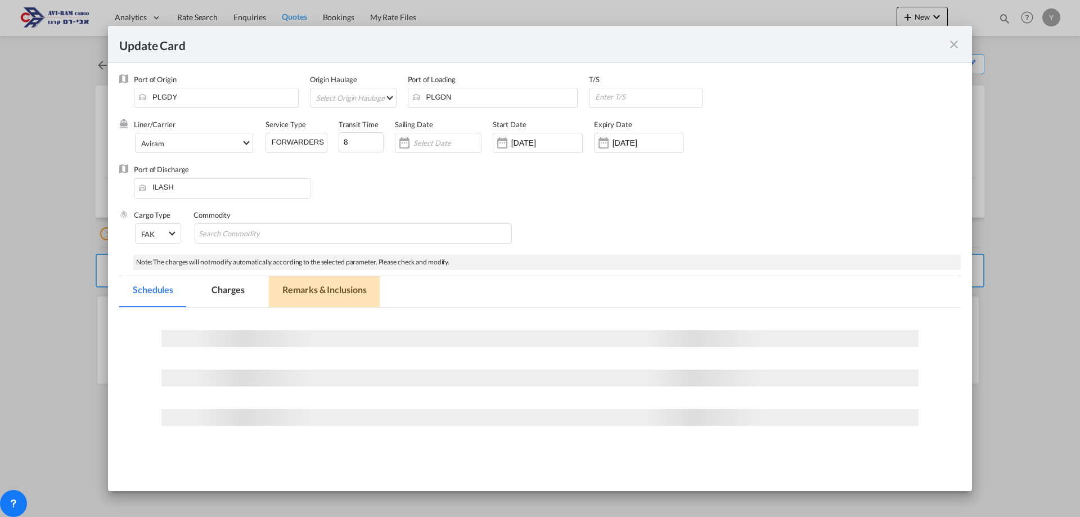
click at [339, 291] on md-tab-item "Remarks & Inclusions" at bounding box center [324, 291] width 111 height 31
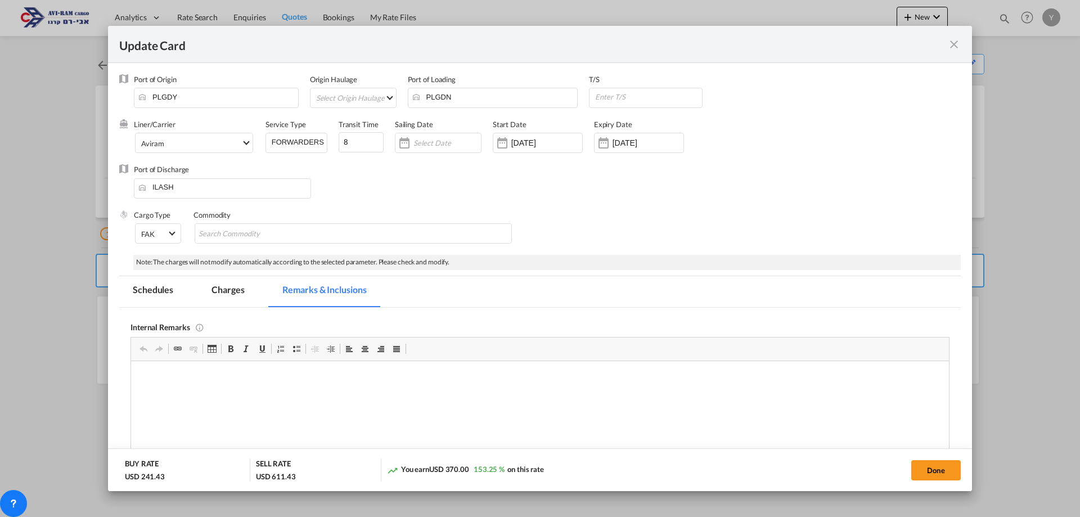
click at [224, 290] on md-tab-item "Charges" at bounding box center [228, 291] width 60 height 31
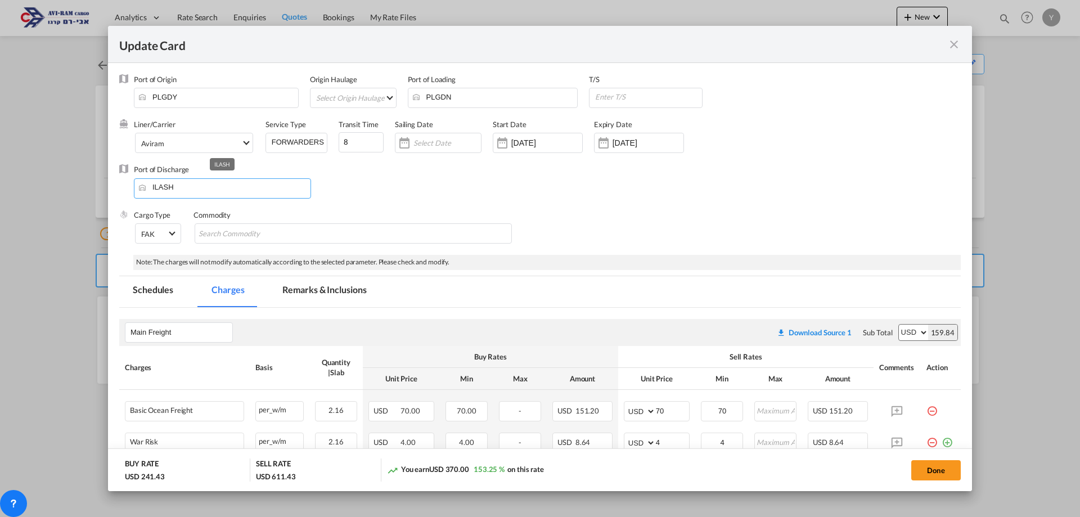
click at [196, 192] on input "ILASH" at bounding box center [225, 187] width 171 height 17
drag, startPoint x: 196, startPoint y: 192, endPoint x: 20, endPoint y: 187, distance: 175.6
click at [20, 187] on div "Update Card Port of Origin PLGDY Origin Haulage Select Origin Haulage rail road…" at bounding box center [540, 258] width 1080 height 517
type input "י"
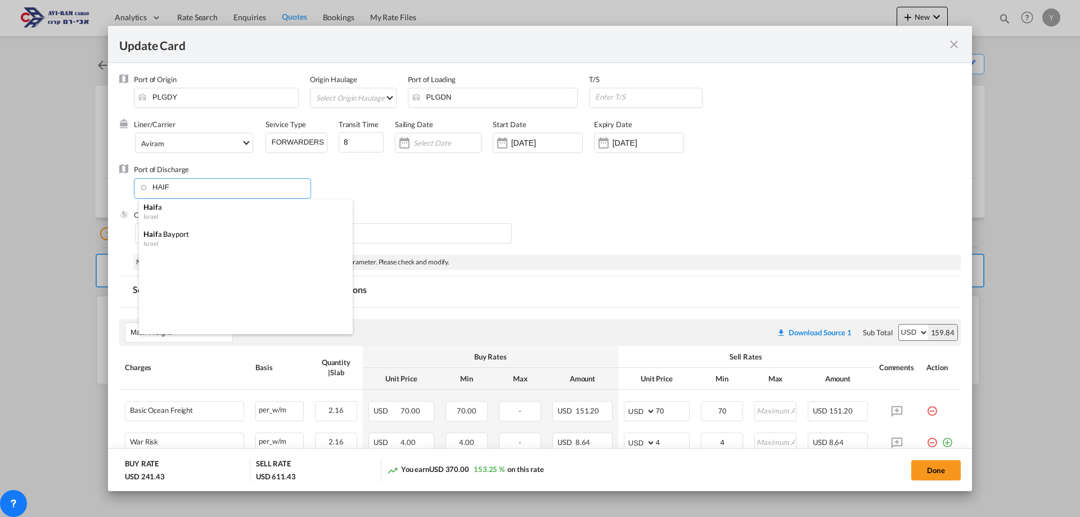
click at [154, 212] on div "Israel" at bounding box center [242, 216] width 198 height 8
type input "Haifa, ILHFA"
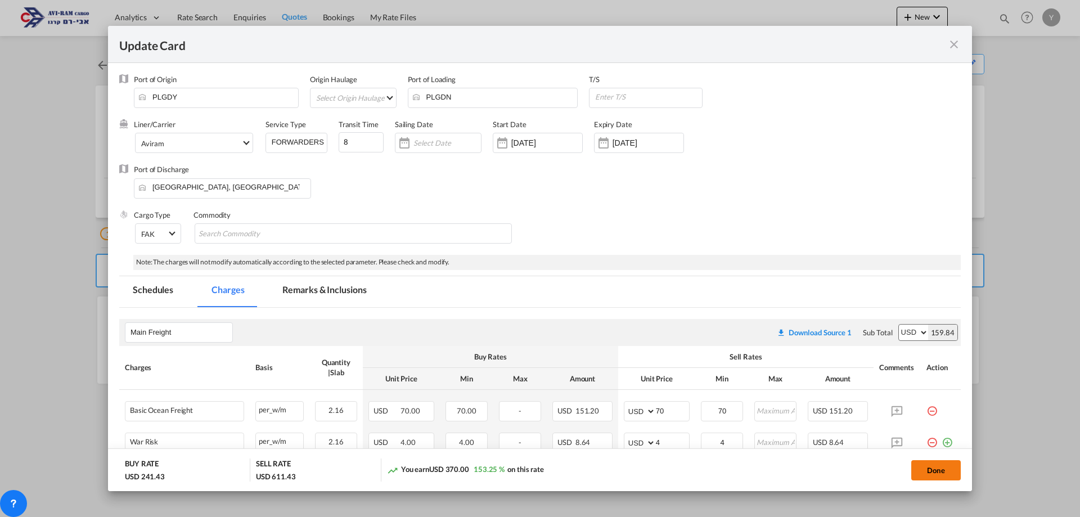
click at [947, 465] on button "Done" at bounding box center [936, 470] width 50 height 20
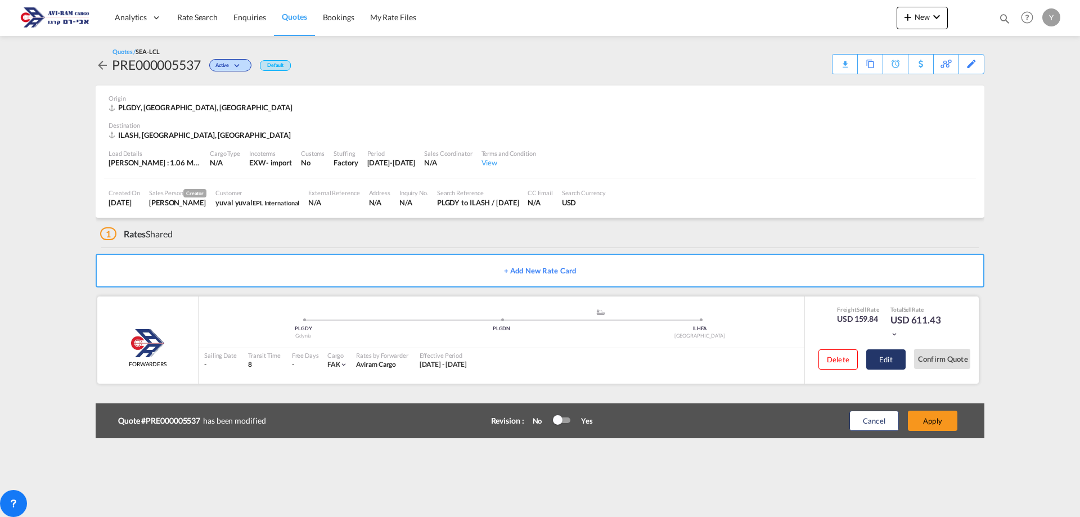
click at [891, 364] on button "Edit" at bounding box center [885, 359] width 39 height 20
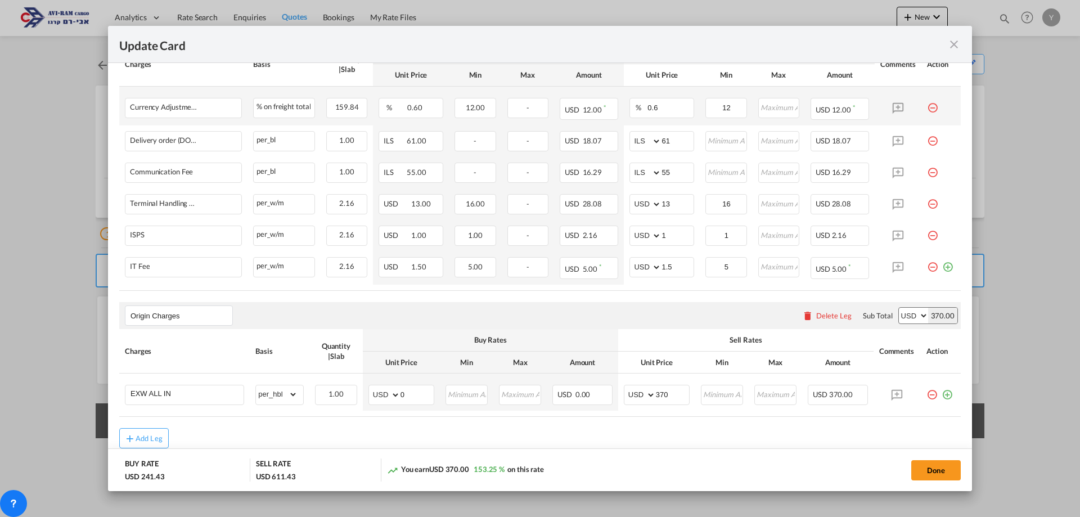
scroll to position [505, 0]
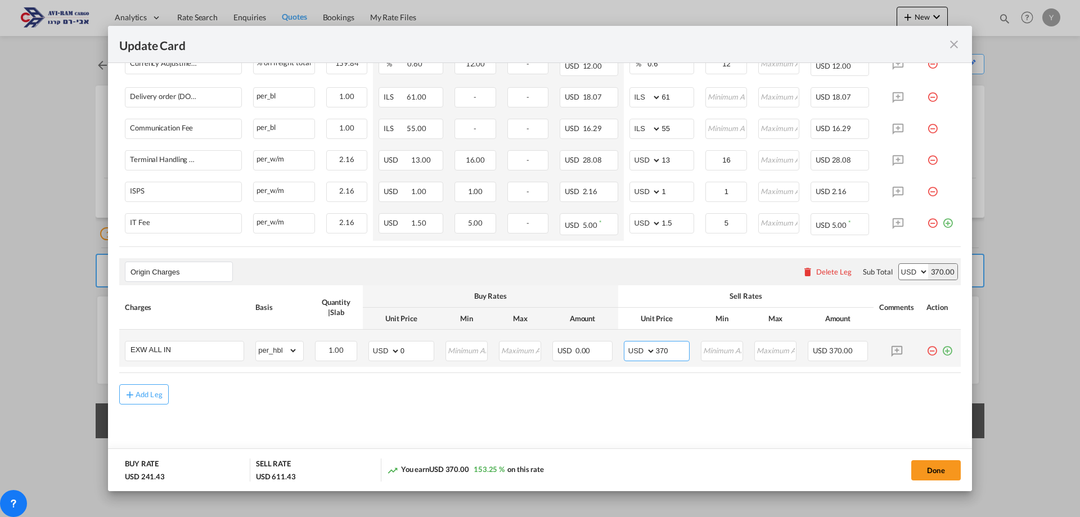
drag, startPoint x: 664, startPoint y: 355, endPoint x: 655, endPoint y: 354, distance: 8.5
click at [656, 354] on input "370" at bounding box center [672, 349] width 33 height 17
type input "350"
click at [933, 475] on button "Done" at bounding box center [936, 470] width 50 height 20
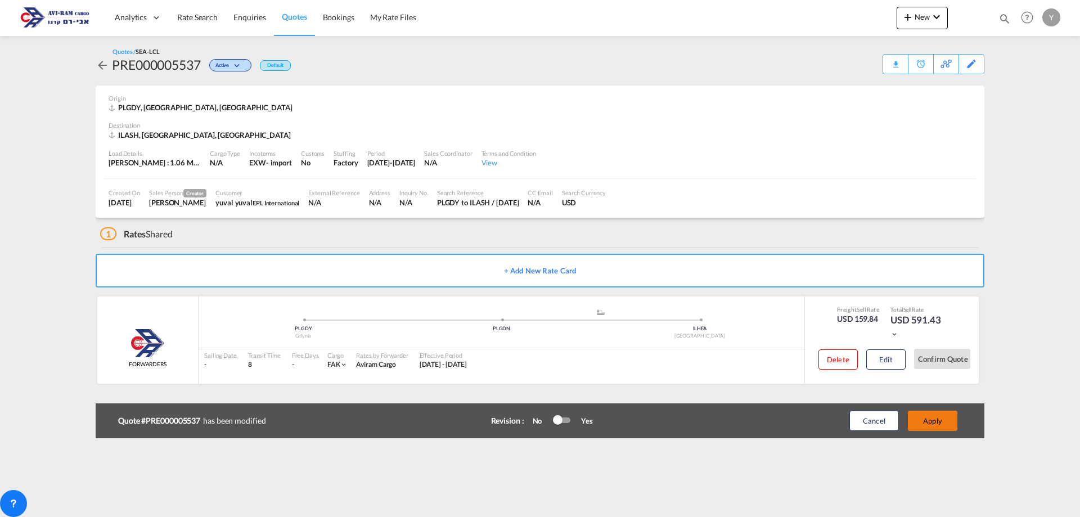
click at [912, 430] on button "Apply" at bounding box center [933, 421] width 50 height 20
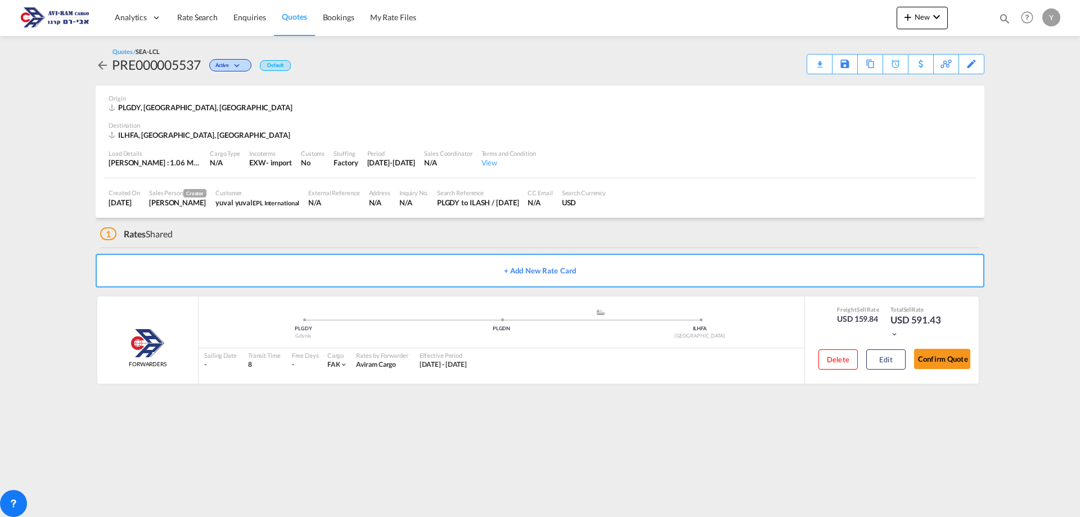
click at [947, 366] on button "Confirm Quote" at bounding box center [942, 359] width 56 height 20
click at [821, 71] on div "Download Quote" at bounding box center [797, 64] width 57 height 18
